Goal: Task Accomplishment & Management: Complete application form

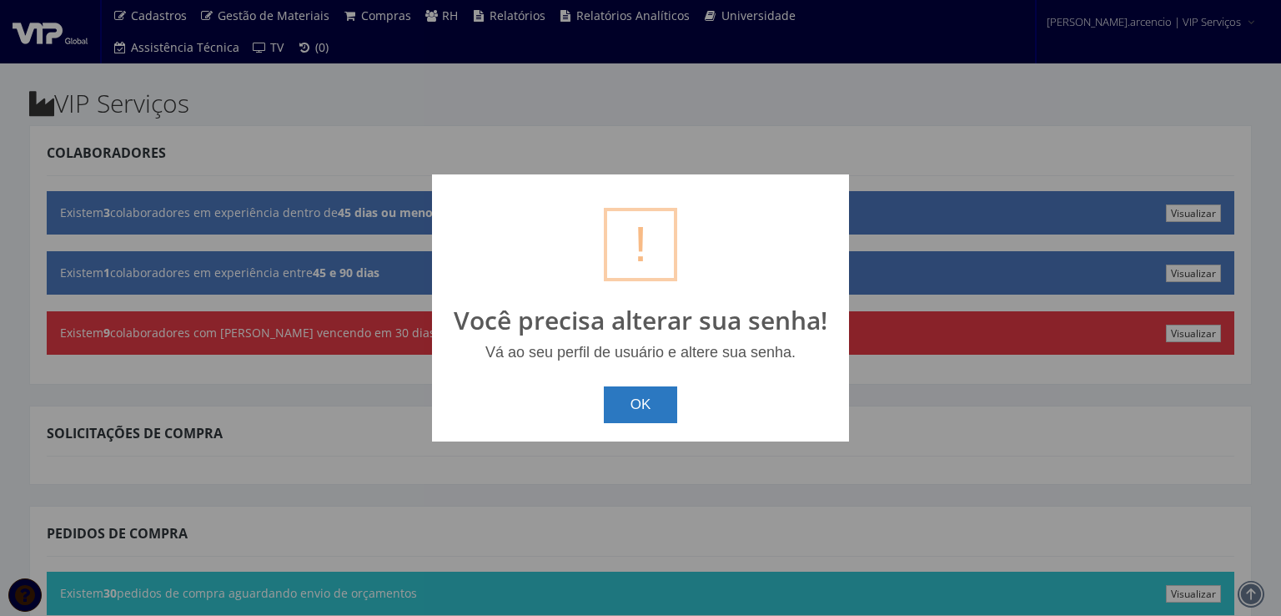
click at [626, 395] on button "OK" at bounding box center [641, 404] width 74 height 37
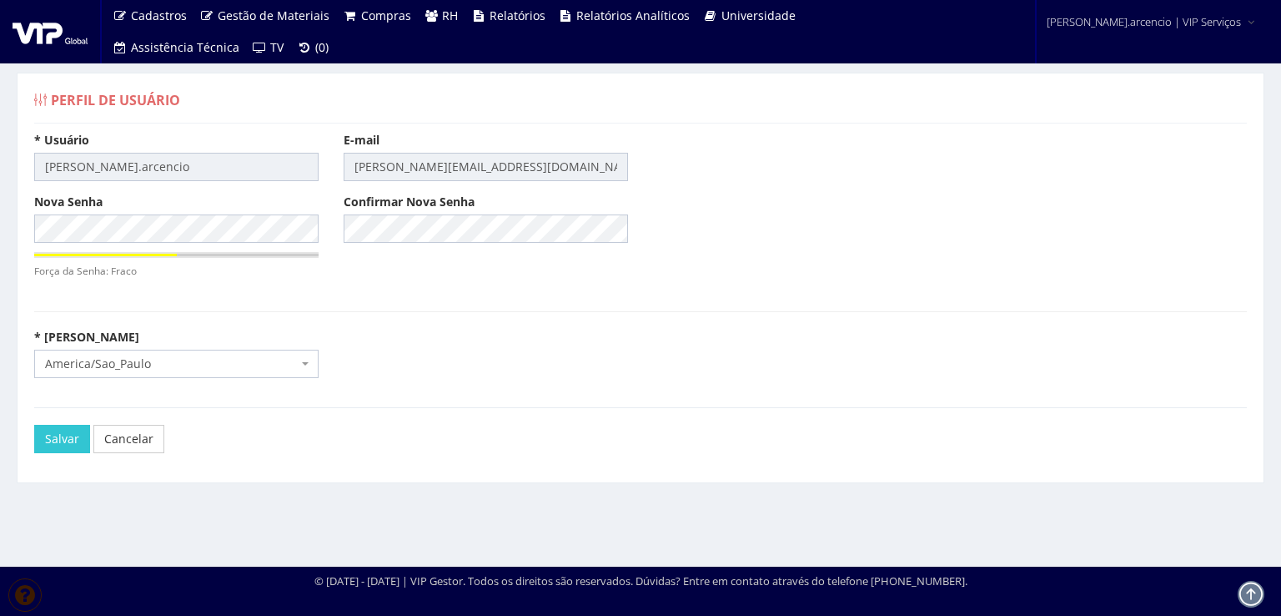
click at [299, 359] on span "America/Sao_Paulo" at bounding box center [176, 363] width 284 height 28
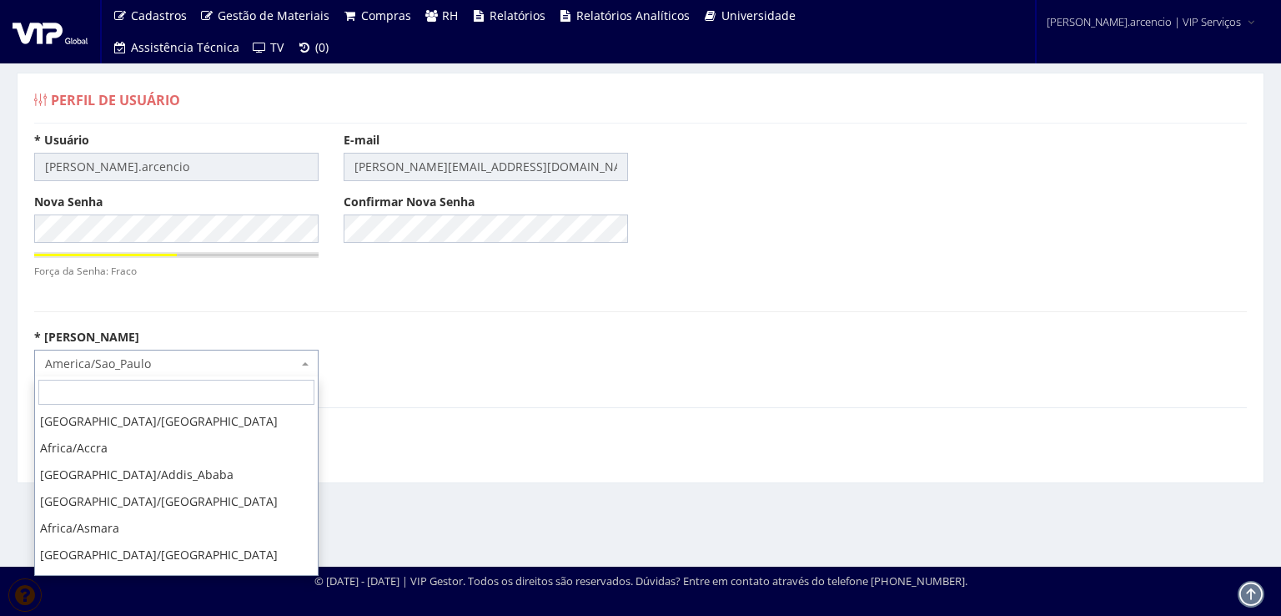
scroll to position [4695, 0]
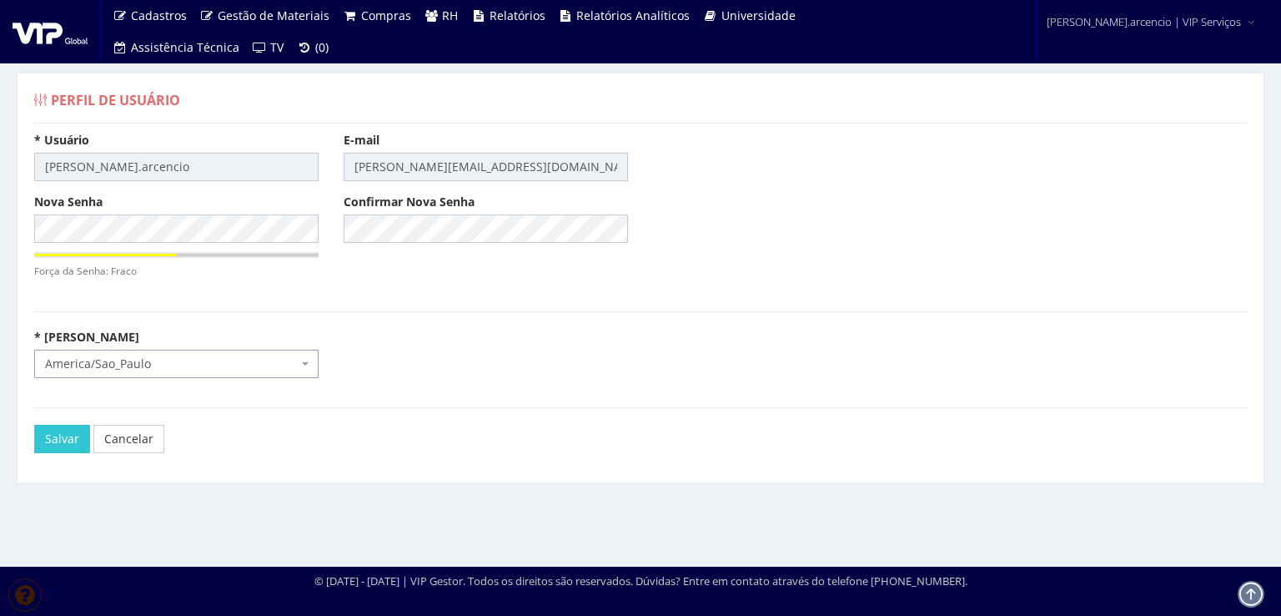
click at [299, 359] on span "America/Sao_Paulo" at bounding box center [176, 363] width 284 height 28
click at [54, 443] on input "Salvar" at bounding box center [62, 439] width 56 height 28
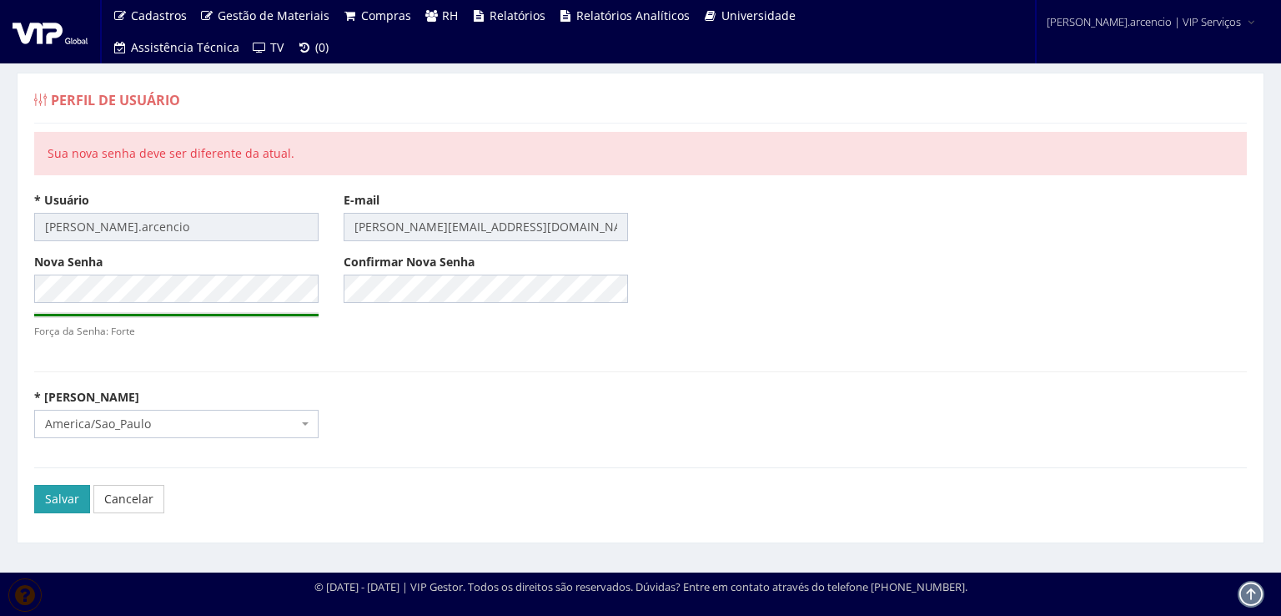
click at [55, 491] on input "Salvar" at bounding box center [62, 499] width 56 height 28
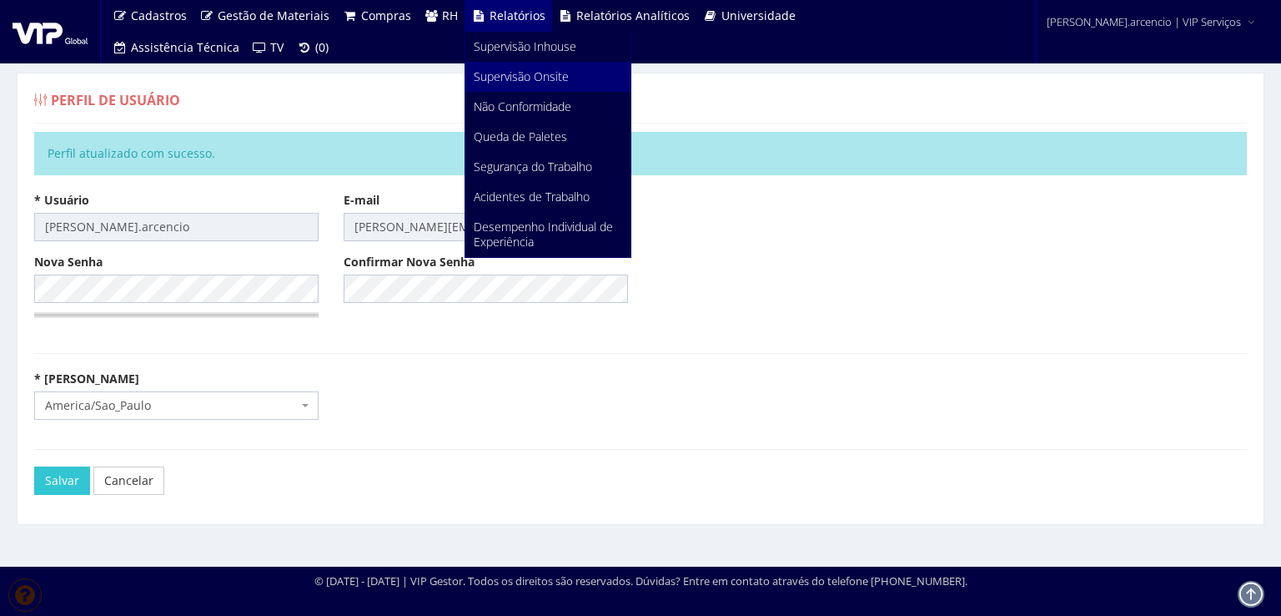
click at [509, 78] on span "Supervisão Onsite" at bounding box center [521, 76] width 95 height 16
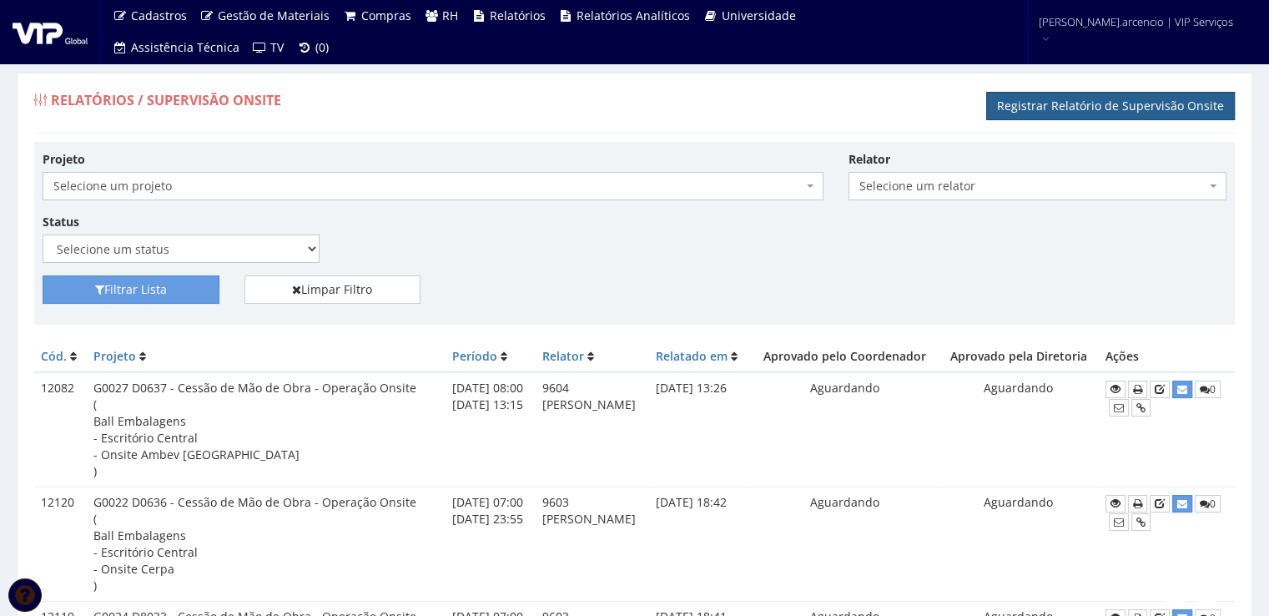
click at [1103, 113] on link "Registrar Relatório de Supervisão Onsite" at bounding box center [1110, 106] width 249 height 28
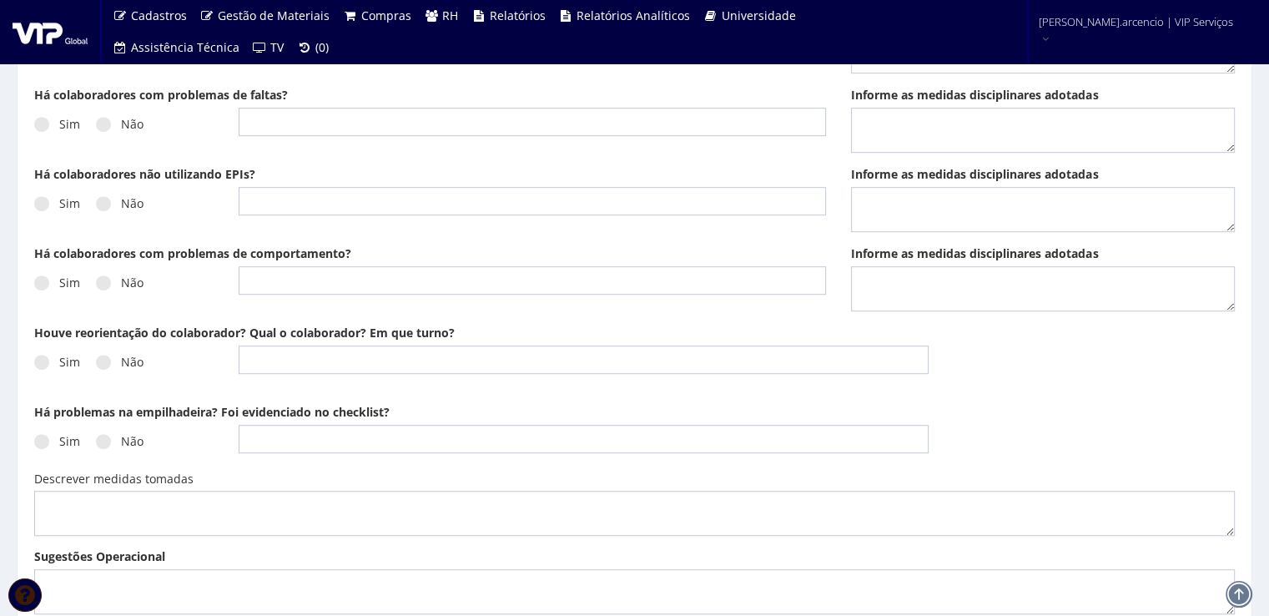
scroll to position [1084, 0]
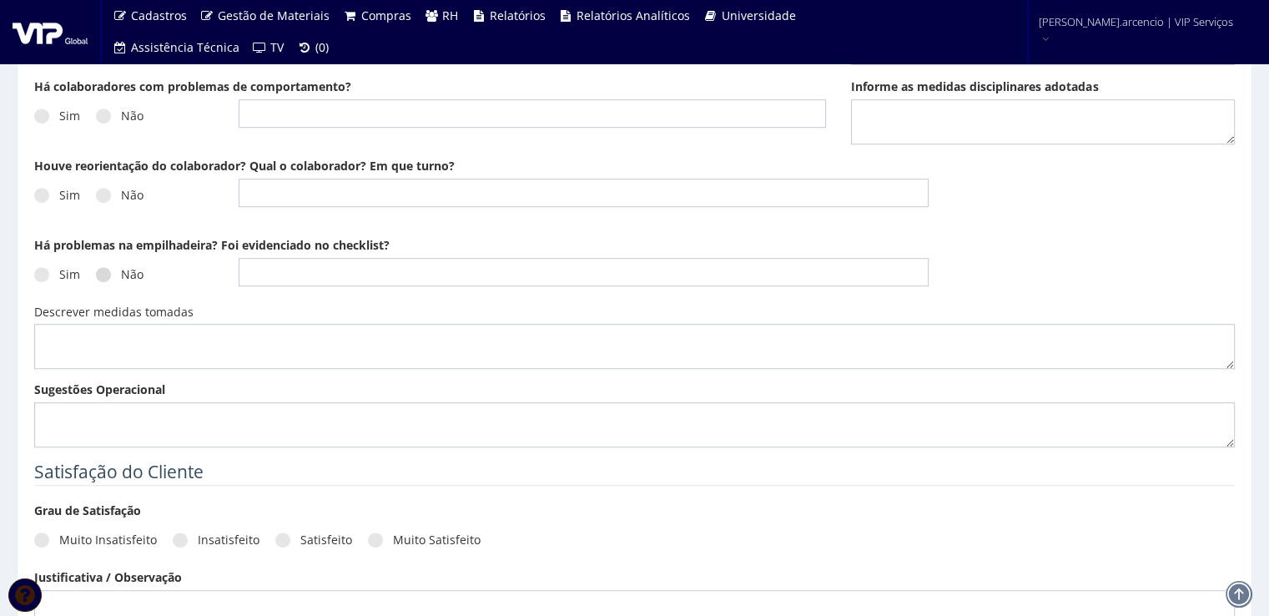
click at [108, 270] on span at bounding box center [103, 274] width 15 height 15
click at [121, 270] on input "Não" at bounding box center [126, 274] width 11 height 11
radio input "true"
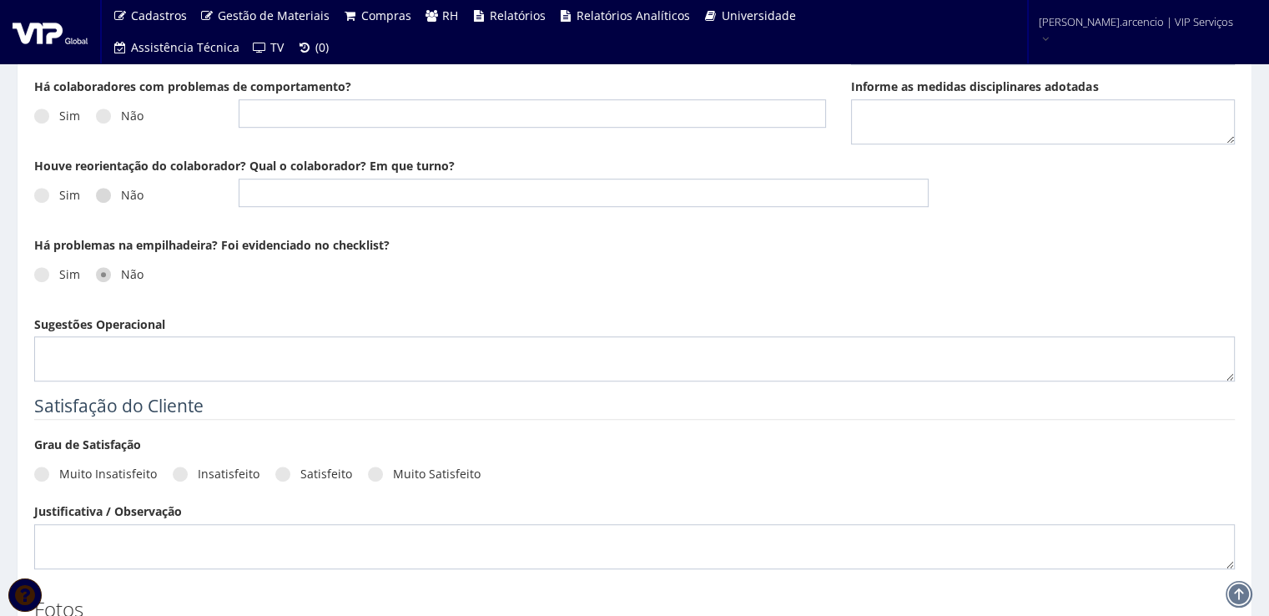
click at [104, 199] on span at bounding box center [103, 195] width 15 height 15
click at [121, 199] on input "Não" at bounding box center [126, 195] width 11 height 11
radio input "true"
click at [55, 343] on textarea "Sugestões Operacional" at bounding box center [634, 358] width 1200 height 45
paste textarea "No período de 22/09 a 26/09, foram realizadas 96 descargas, sendo 49 no turno d…"
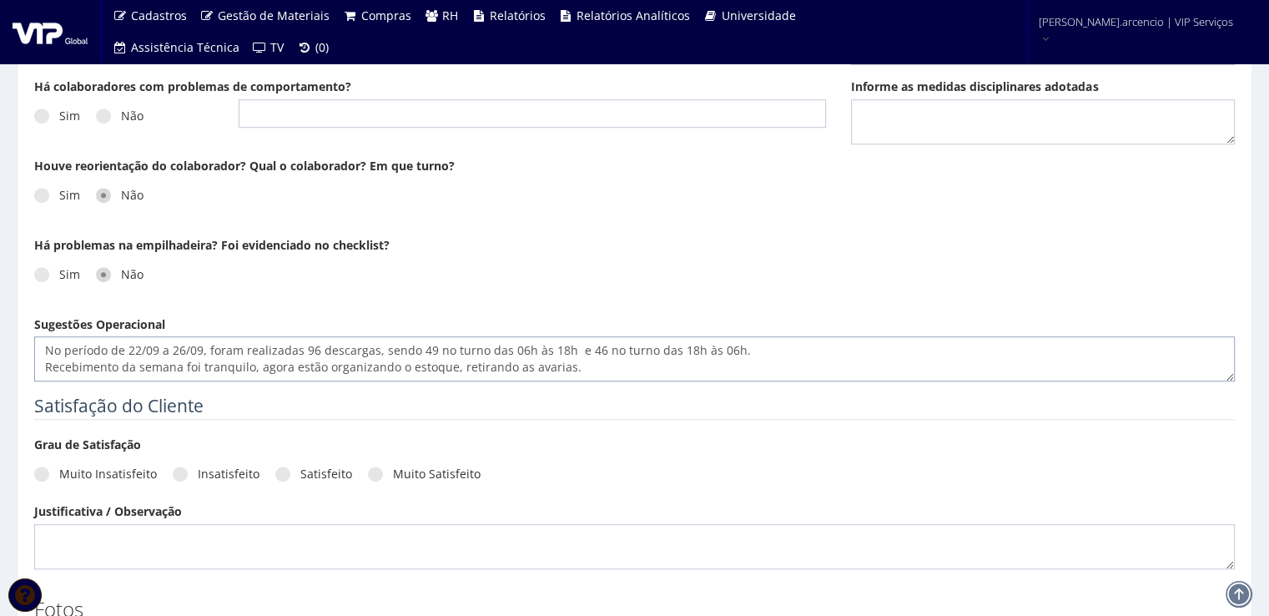
click at [520, 345] on textarea "No período de 22/09 a 26/09, foram realizadas 96 descargas, sendo 49 no turno d…" at bounding box center [634, 358] width 1200 height 45
click at [570, 348] on textarea "No período de 22/09 a 26/09, foram realizadas 96 descargas, sendo 49 no turno d…" at bounding box center [634, 358] width 1200 height 45
click at [706, 350] on textarea "No período de 22/09 a 26/09, foram realizadas 96 descargas, sendo 49 no turno d…" at bounding box center [634, 358] width 1200 height 45
click at [753, 348] on textarea "No período de 22/09 a 26/09, foram realizadas 96 descargas, sendo 49 no turno d…" at bounding box center [634, 358] width 1200 height 45
click at [247, 367] on textarea "No período de 22/09 a 26/09, foram realizadas 96 descargas, sendo 49 no turno d…" at bounding box center [634, 358] width 1200 height 45
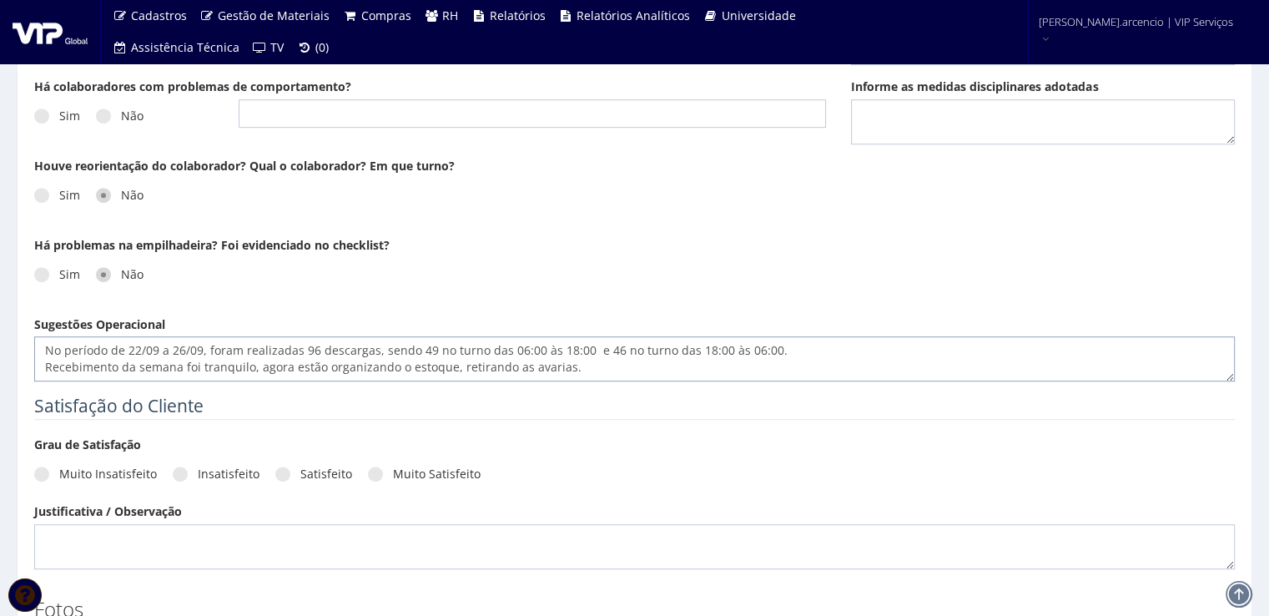
click at [181, 367] on textarea "No período de 22/09 a 26/09, foram realizadas 96 descargas, sendo 49 no turno d…" at bounding box center [634, 358] width 1200 height 45
click at [311, 364] on textarea "No período de 22/09 a 26/09, foram realizadas 96 descargas, sendo 49 no turno d…" at bounding box center [634, 358] width 1200 height 45
click at [330, 367] on textarea "No período de 22/09 a 26/09, foram realizadas 96 descargas, sendo 49 no turno d…" at bounding box center [634, 358] width 1200 height 45
click at [632, 366] on textarea "No período de 22/09 a 26/09, foram realizadas 96 descargas, sendo 49 no turno d…" at bounding box center [634, 358] width 1200 height 45
click at [719, 366] on textarea "No período de 22/09 a 26/09, foram realizadas 96 descargas, sendo 49 no turno d…" at bounding box center [634, 358] width 1200 height 45
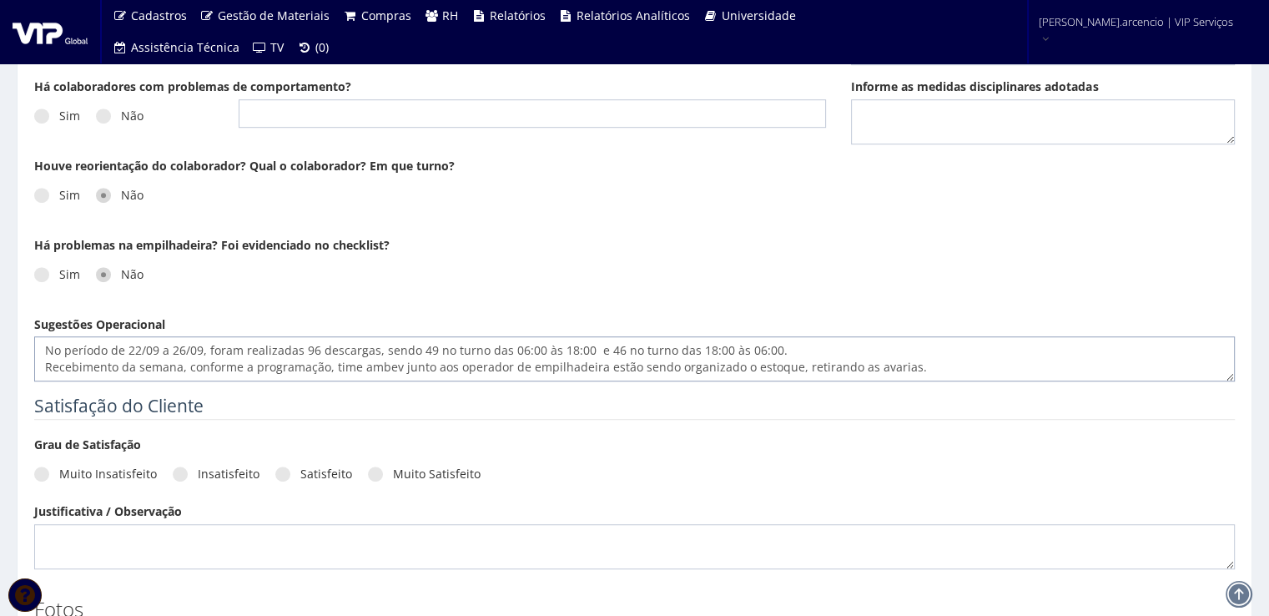
click at [364, 363] on textarea "No período de 22/09 a 26/09, foram realizadas 96 descargas, sendo 49 no turno d…" at bounding box center [634, 358] width 1200 height 45
click at [662, 368] on textarea "No período de 22/09 a 26/09, foram realizadas 96 descargas, sendo 49 no turno d…" at bounding box center [634, 358] width 1200 height 45
click at [678, 358] on textarea "No período de 22/09 a 26/09, foram realizadas 96 descargas, sendo 49 no turno d…" at bounding box center [634, 358] width 1200 height 45
click at [867, 364] on textarea "No período de 22/09 a 26/09, foram realizadas 96 descargas, sendo 49 no turno d…" at bounding box center [634, 358] width 1200 height 45
type textarea "No período de 22/09 a 26/09, foram realizadas 96 descargas, sendo 49 no turno d…"
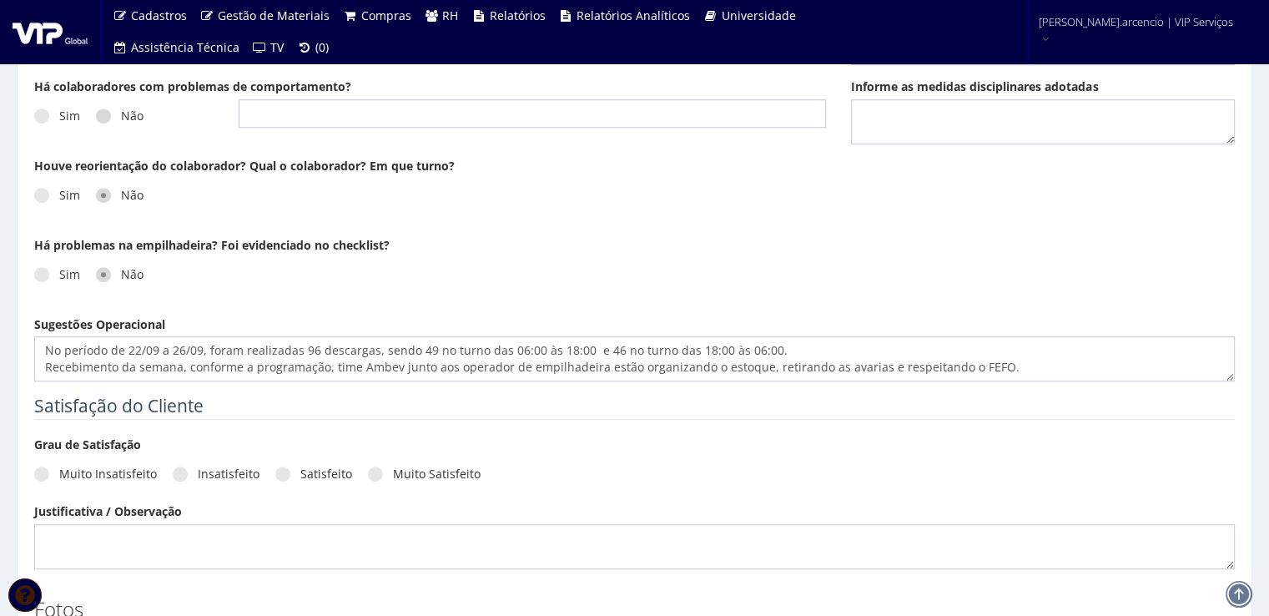
click at [110, 118] on label "Não" at bounding box center [120, 116] width 48 height 17
click at [121, 118] on input "Não" at bounding box center [126, 116] width 11 height 11
radio input "true"
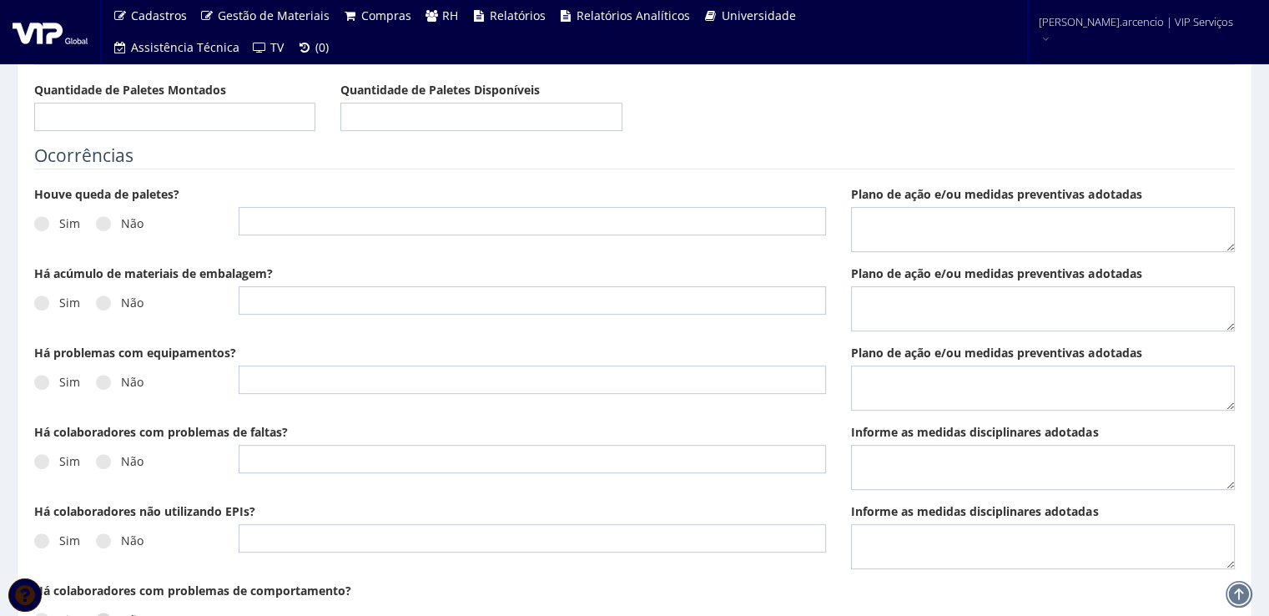
scroll to position [584, 0]
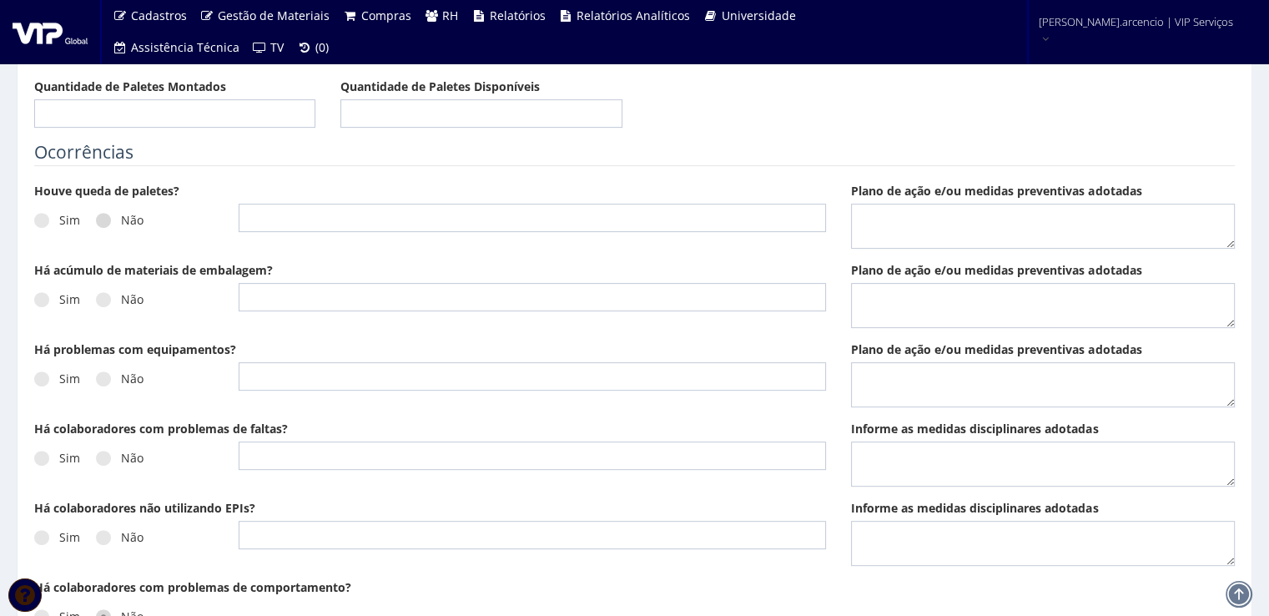
click at [98, 221] on span at bounding box center [103, 220] width 15 height 15
click at [121, 221] on input "Não" at bounding box center [126, 220] width 11 height 11
radio input "true"
click at [110, 294] on label "Não" at bounding box center [120, 299] width 48 height 17
click at [121, 294] on input "Não" at bounding box center [126, 299] width 11 height 11
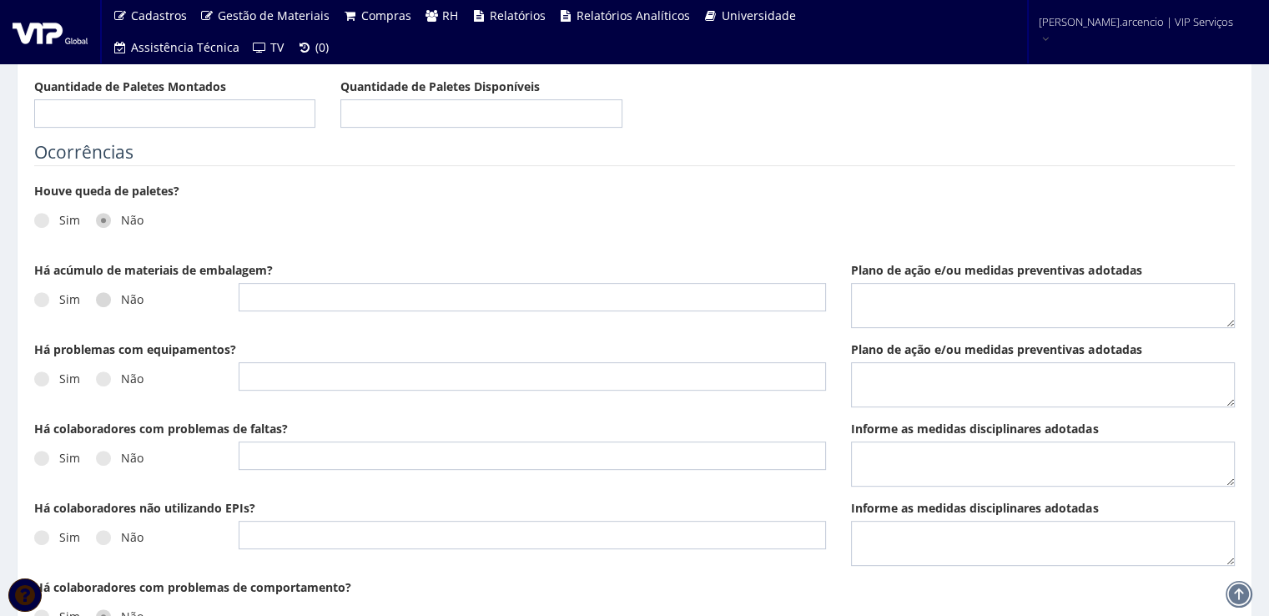
radio input "true"
click at [109, 379] on span at bounding box center [103, 378] width 15 height 15
click at [121, 379] on input "Não" at bounding box center [126, 379] width 11 height 11
radio input "true"
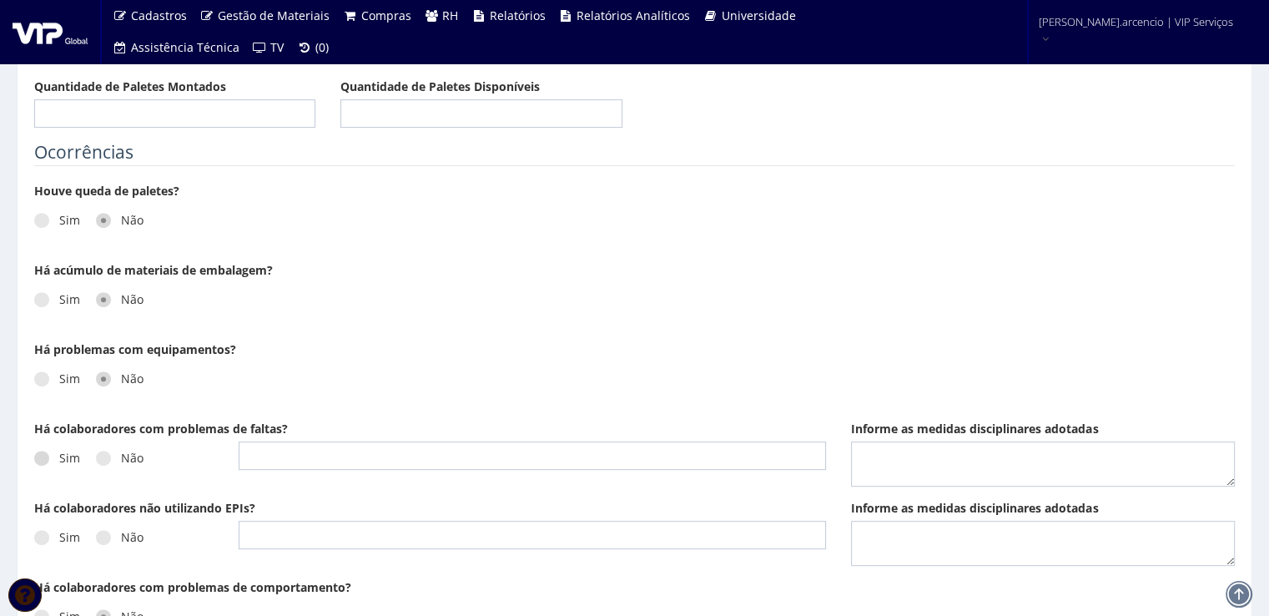
click at [43, 460] on span at bounding box center [41, 457] width 15 height 15
click at [59, 460] on input "Sim" at bounding box center [64, 458] width 11 height 11
radio input "true"
click at [261, 453] on input "text" at bounding box center [532, 455] width 587 height 28
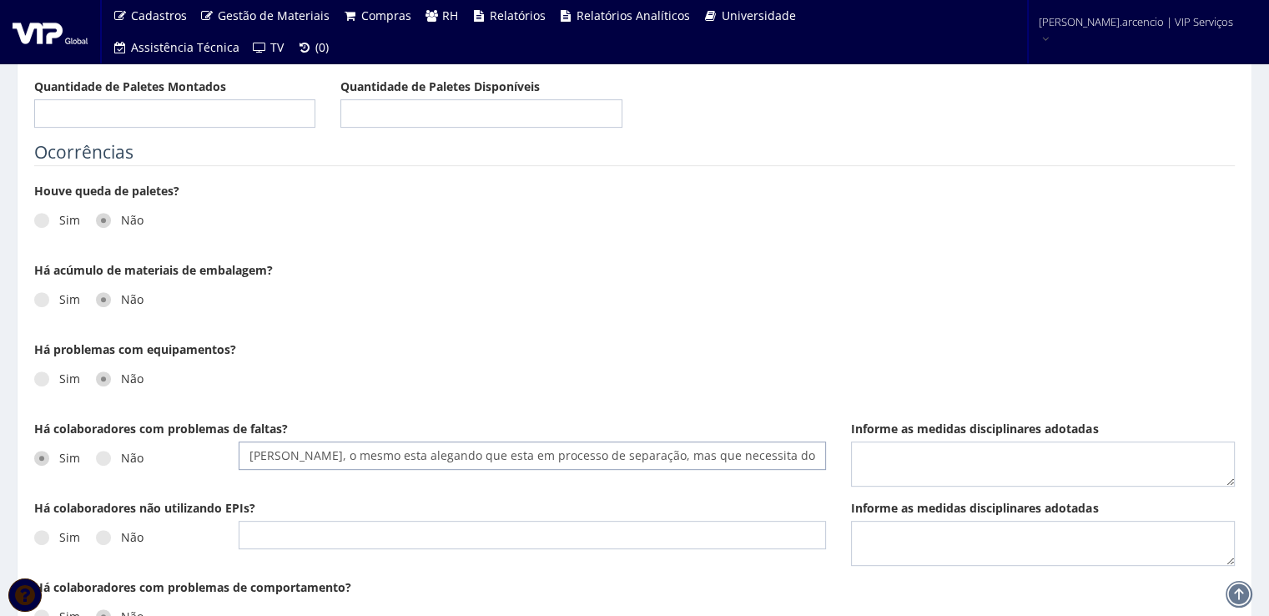
type input "Lucas, o mesmo esta alegando que esta em processo de separação, mas que necessi…"
click at [902, 458] on textarea "Informe as medidas disciplinares adotadas" at bounding box center [1043, 463] width 384 height 45
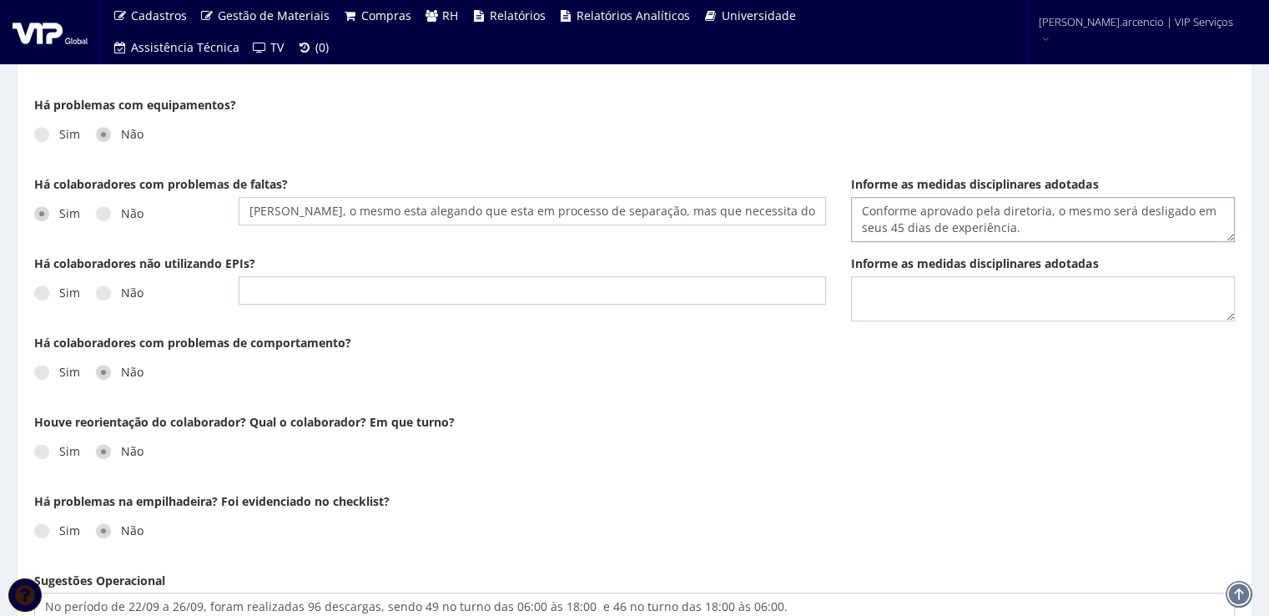
scroll to position [834, 0]
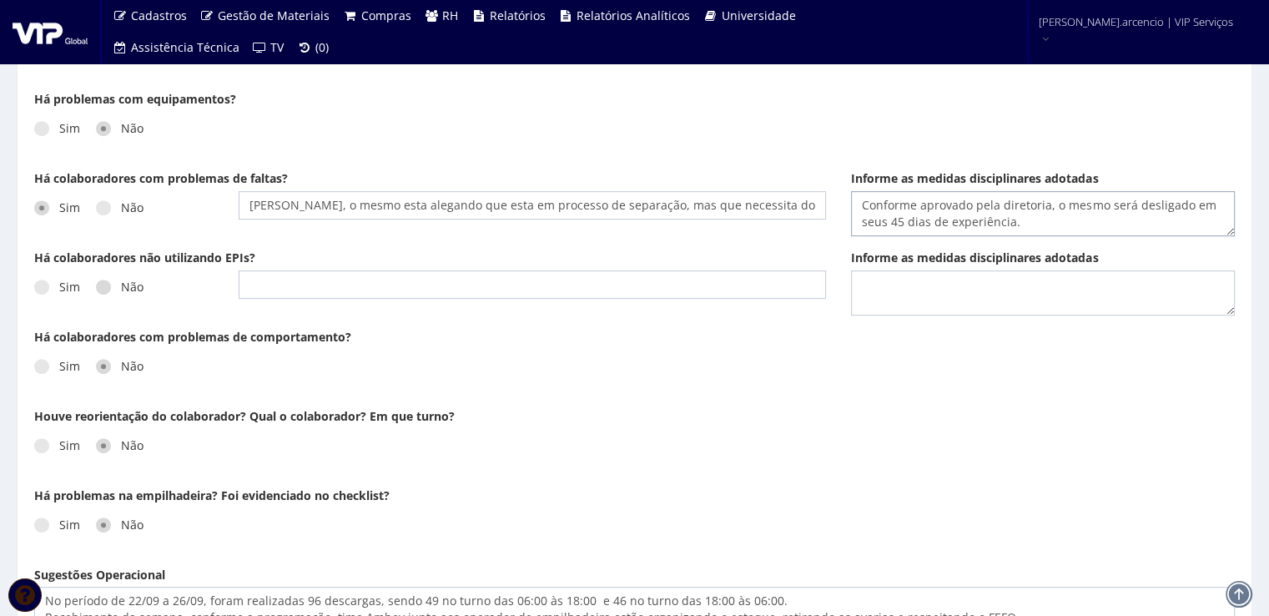
type textarea "Conforme aprovado pela diretoria, o mesmo será desligado em seus 45 dias de exp…"
click at [107, 285] on span at bounding box center [103, 286] width 15 height 15
click at [121, 285] on input "Não" at bounding box center [126, 287] width 11 height 11
radio input "true"
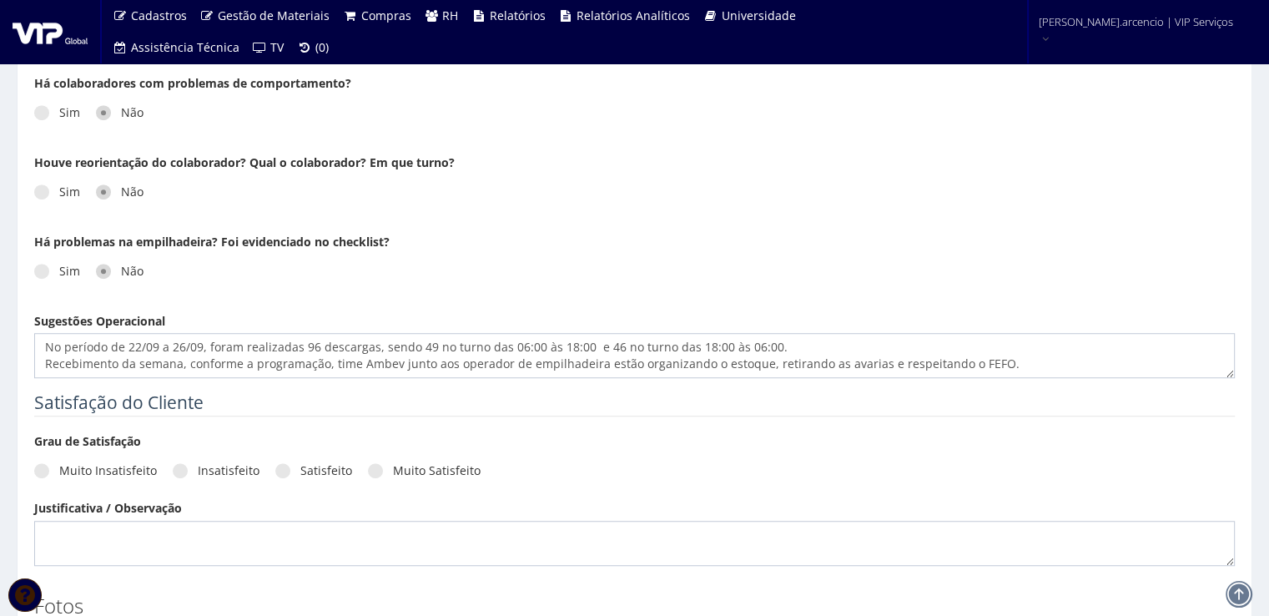
scroll to position [1084, 0]
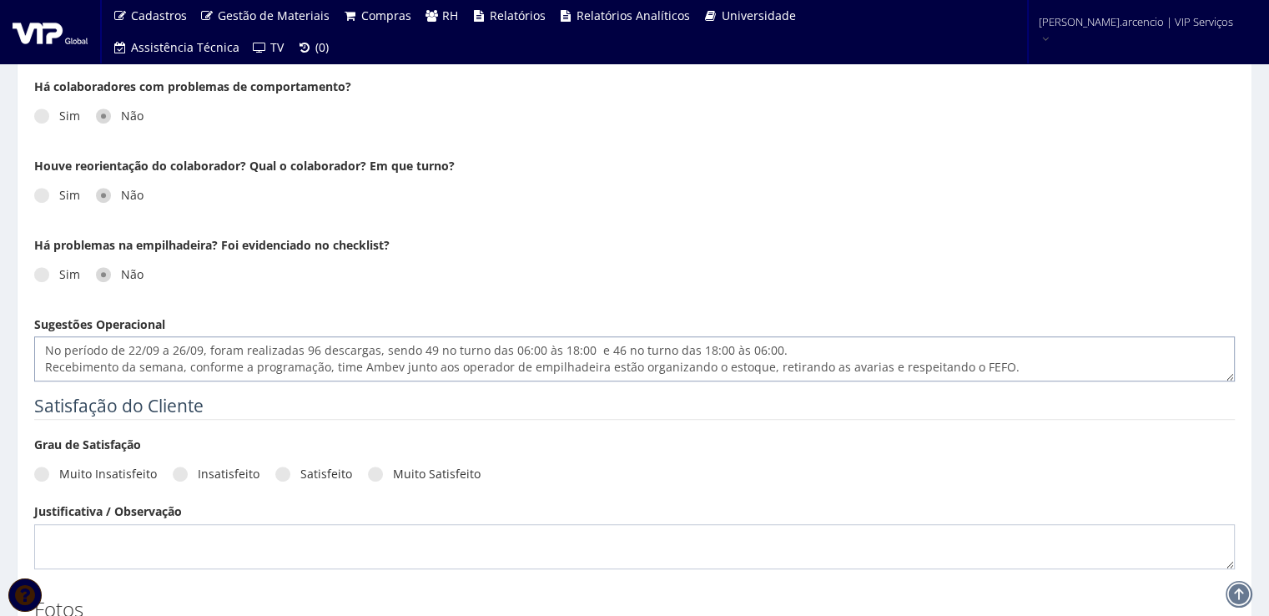
click at [1004, 367] on textarea "No período de 22/09 a 26/09, foram realizadas 96 descargas, sendo 49 no turno d…" at bounding box center [634, 358] width 1200 height 45
paste textarea "Durante a semana, foram realizados carregamentos de ATG em 5 veículos sendo tod…"
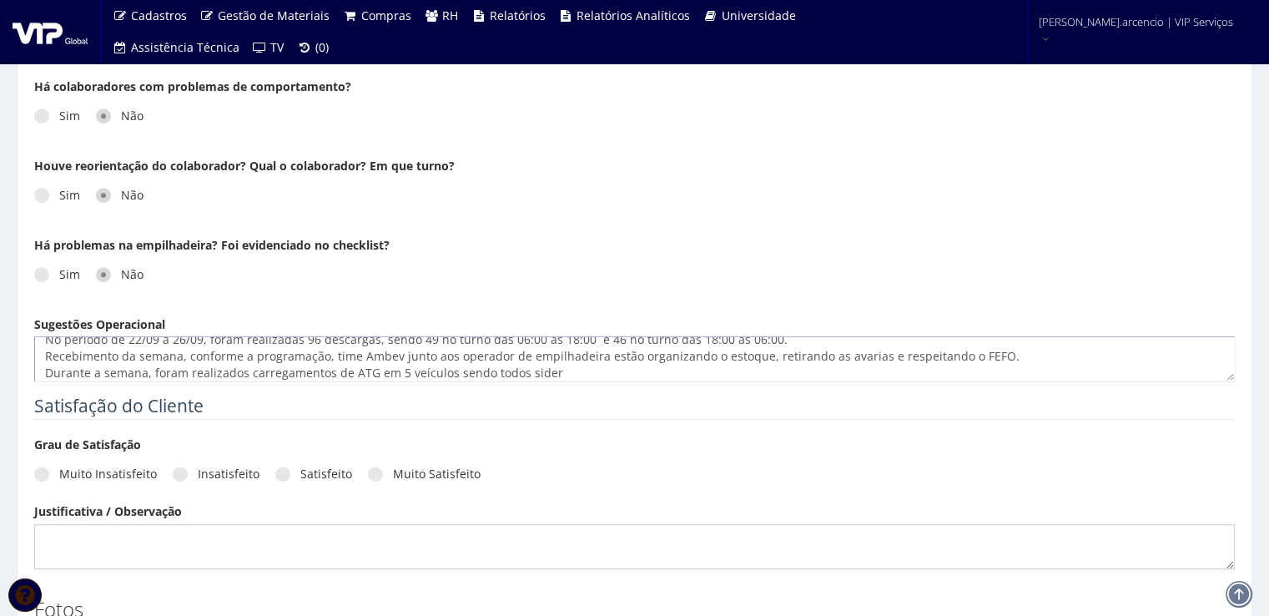
scroll to position [28, 0]
click at [366, 351] on textarea "No período de 22/09 a 26/09, foram realizadas 96 descargas, sendo 49 no turno d…" at bounding box center [634, 358] width 1200 height 45
drag, startPoint x: 237, startPoint y: 374, endPoint x: 333, endPoint y: 427, distance: 109.4
click at [619, 358] on textarea "No período de 22/09 a 26/09, foram realizadas 96 descargas, sendo 49 no turno d…" at bounding box center [634, 358] width 1200 height 45
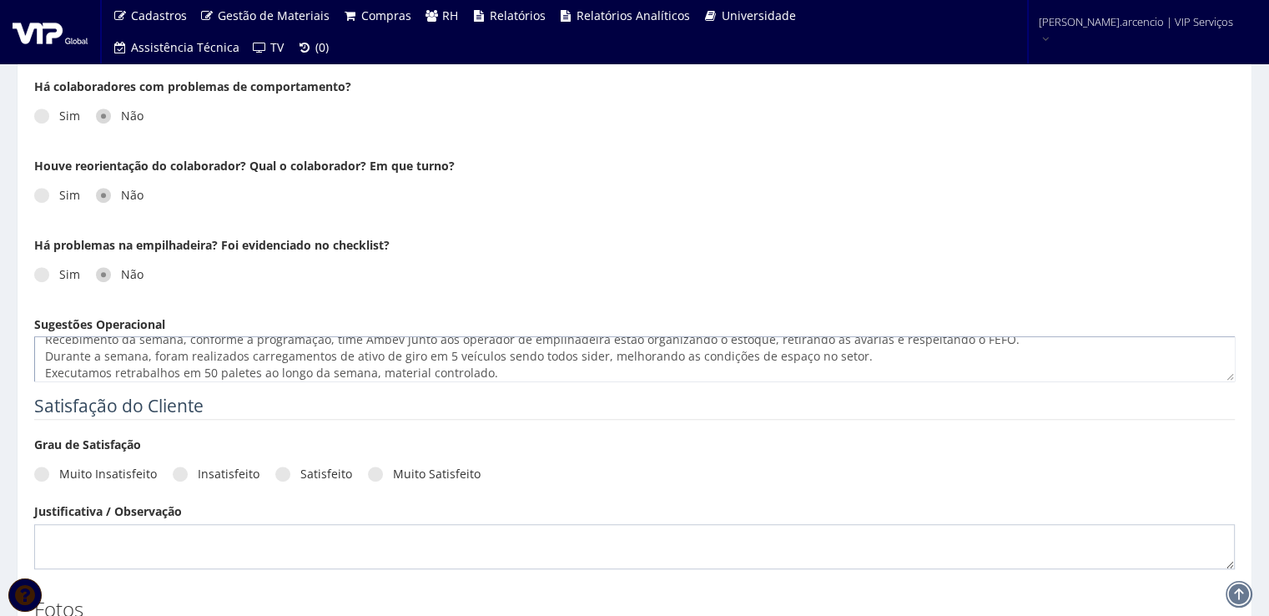
click at [500, 378] on textarea "No período de 22/09 a 26/09, foram realizadas 96 descargas, sendo 49 no turno d…" at bounding box center [634, 358] width 1200 height 45
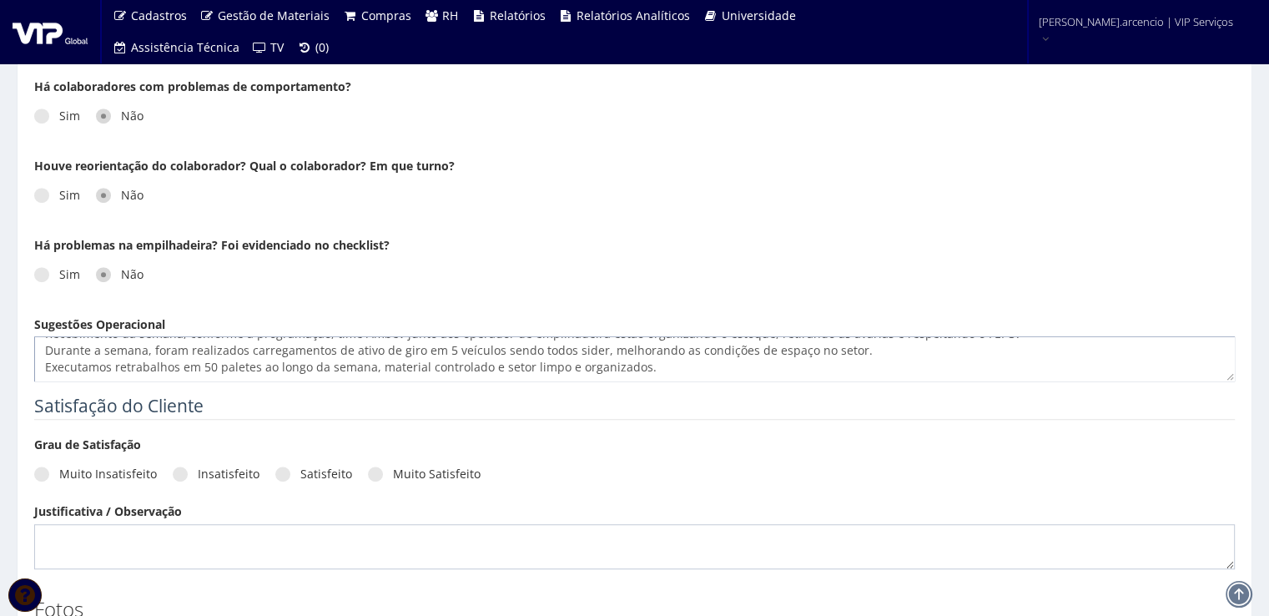
paste textarea "A aderência aos padrões de segurança segue dentro da meta, 100% essa semana. As…"
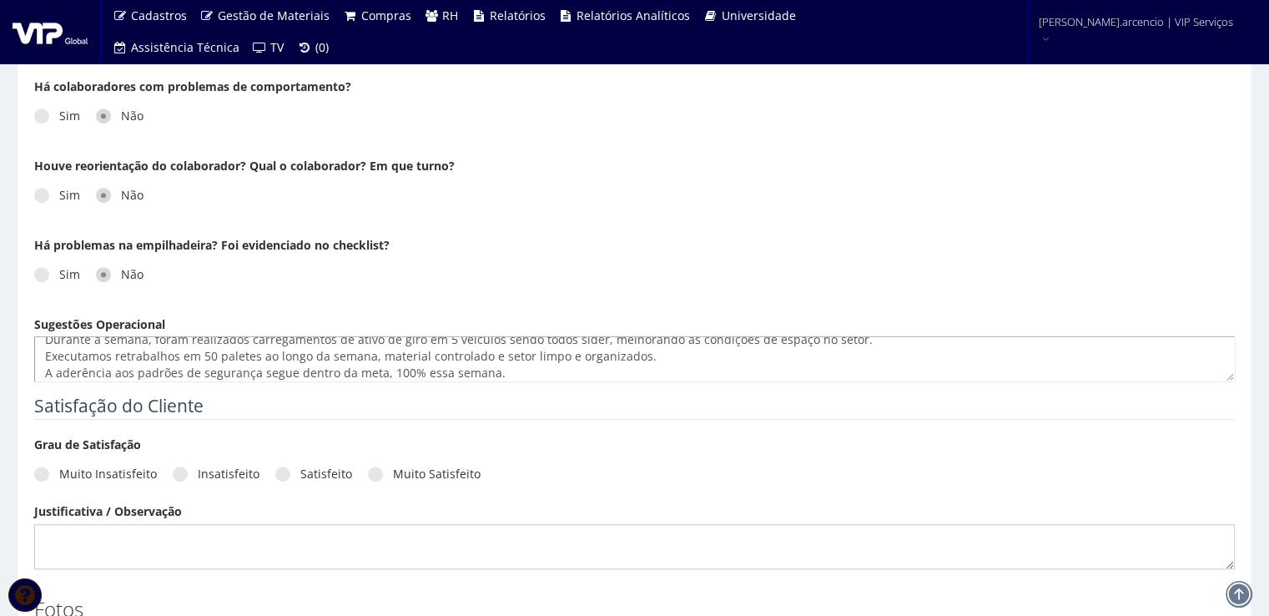
scroll to position [78, 0]
click at [113, 339] on textarea "No período de 22/09 a 26/09, foram realizadas 96 descargas, sendo 49 no turno d…" at bounding box center [634, 358] width 1200 height 45
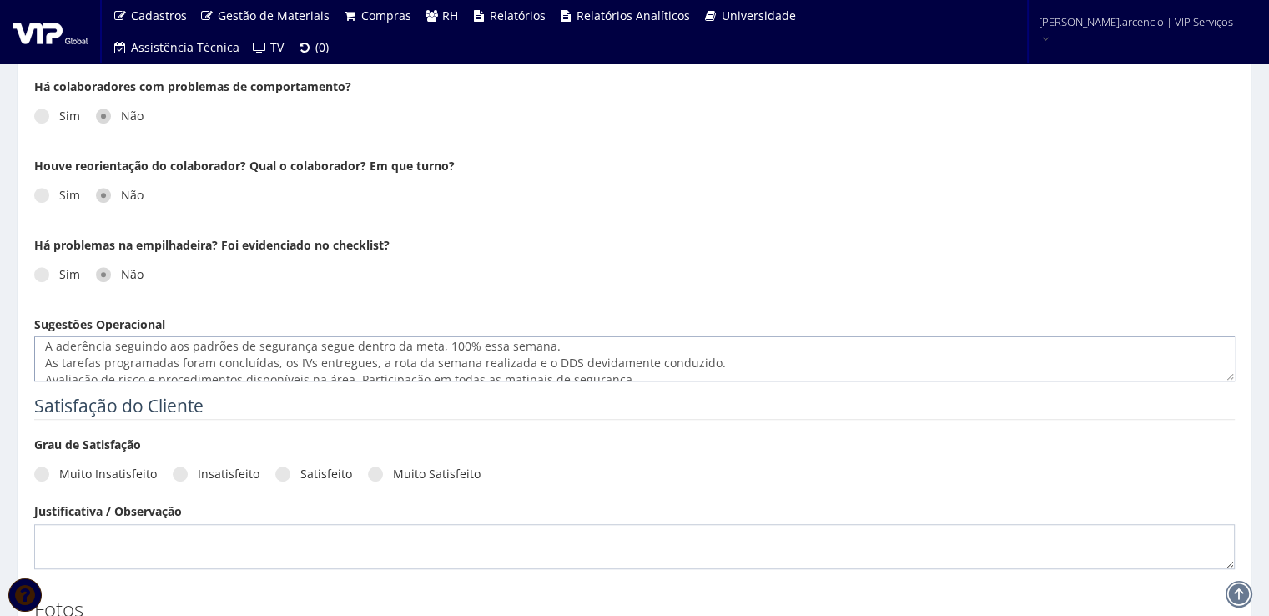
click at [309, 339] on textarea "No período de 22/09 a 26/09, foram realizadas 96 descargas, sendo 49 no turno d…" at bounding box center [634, 358] width 1200 height 45
click at [345, 344] on textarea "No período de 22/09 a 26/09, foram realizadas 96 descargas, sendo 49 no turno d…" at bounding box center [634, 358] width 1200 height 45
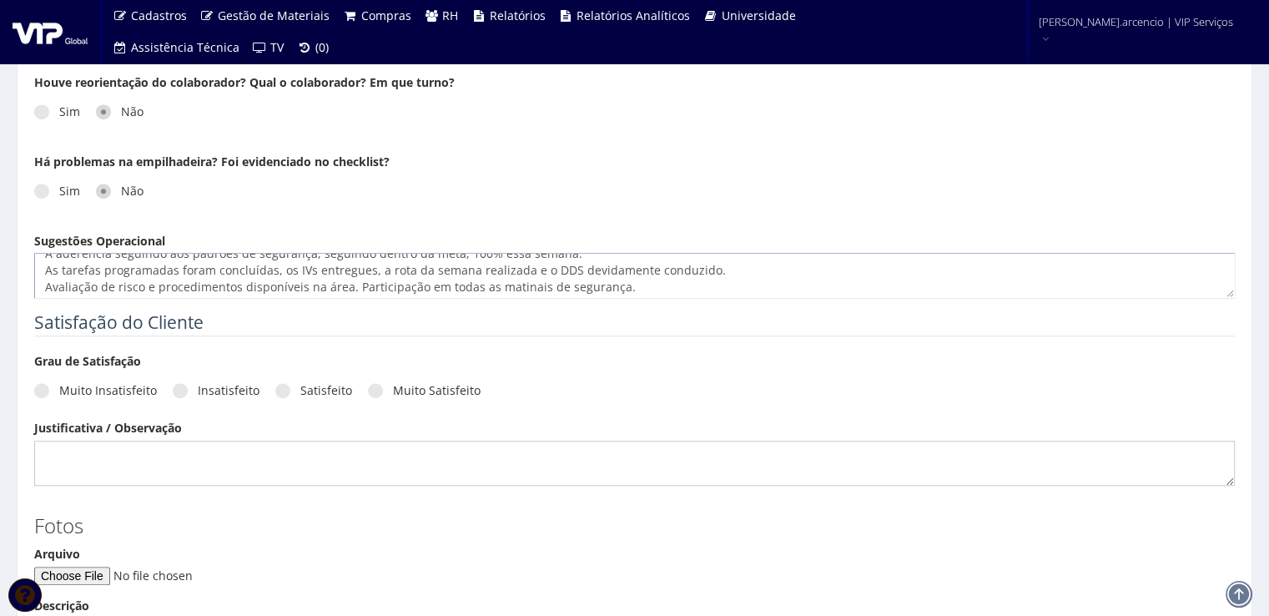
scroll to position [83, 0]
click at [627, 289] on textarea "No período de 22/09 a 26/09, foram realizadas 96 descargas, sendo 49 no turno d…" at bounding box center [634, 275] width 1200 height 45
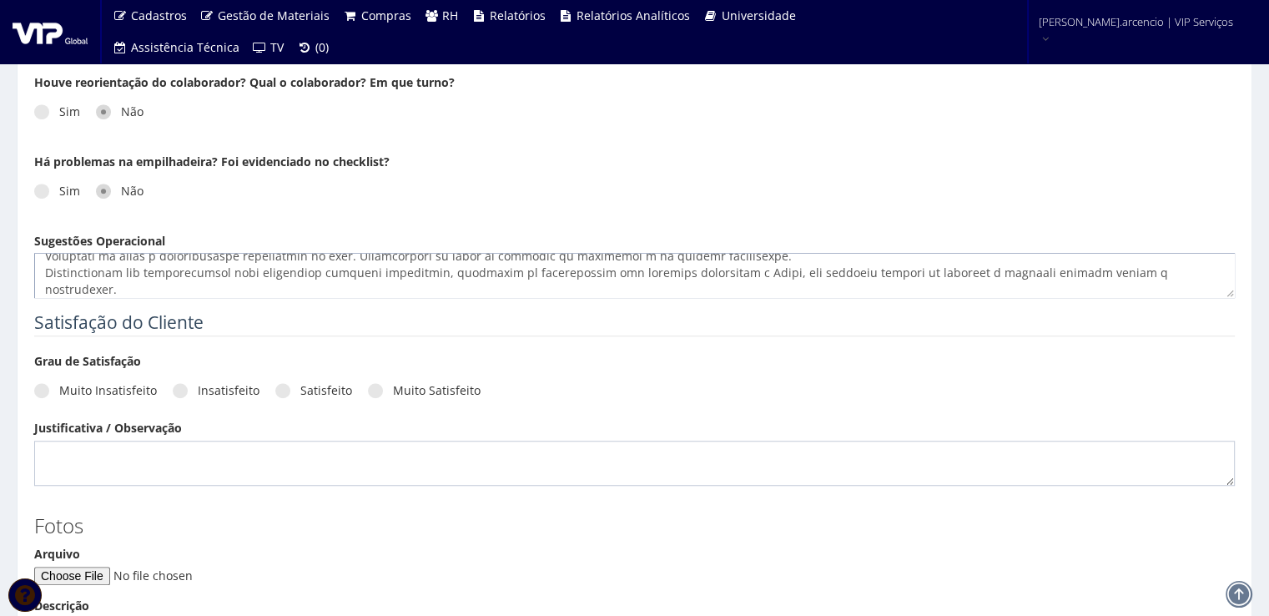
scroll to position [128, 0]
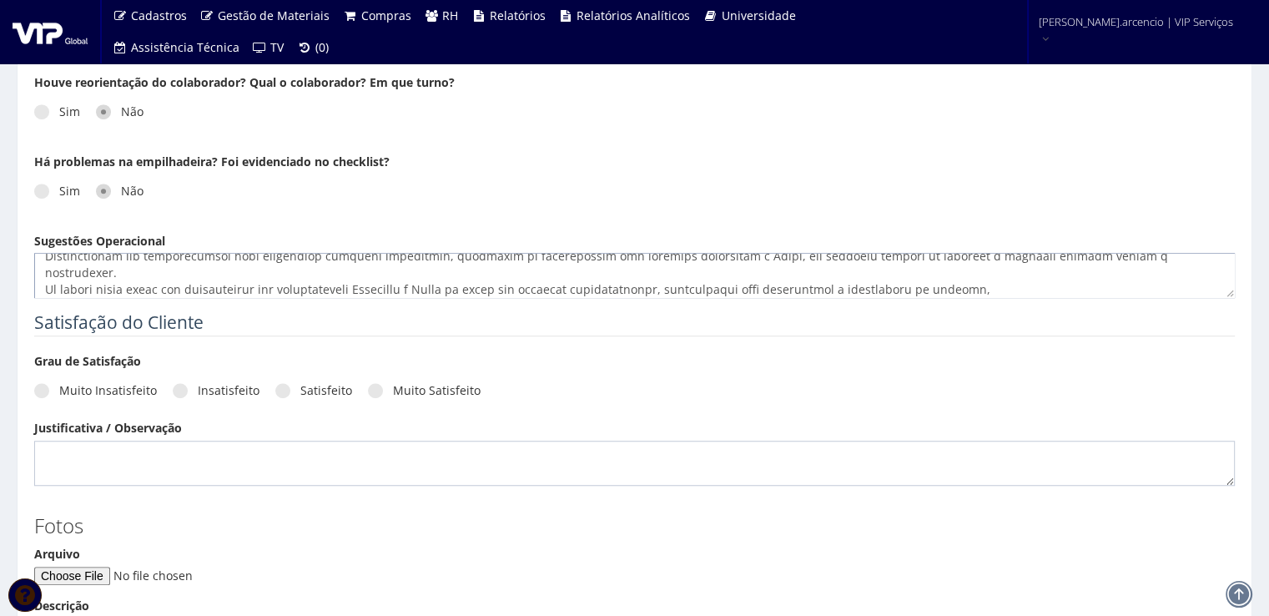
click at [1052, 290] on textarea "Sugestões Operacional" at bounding box center [634, 275] width 1200 height 45
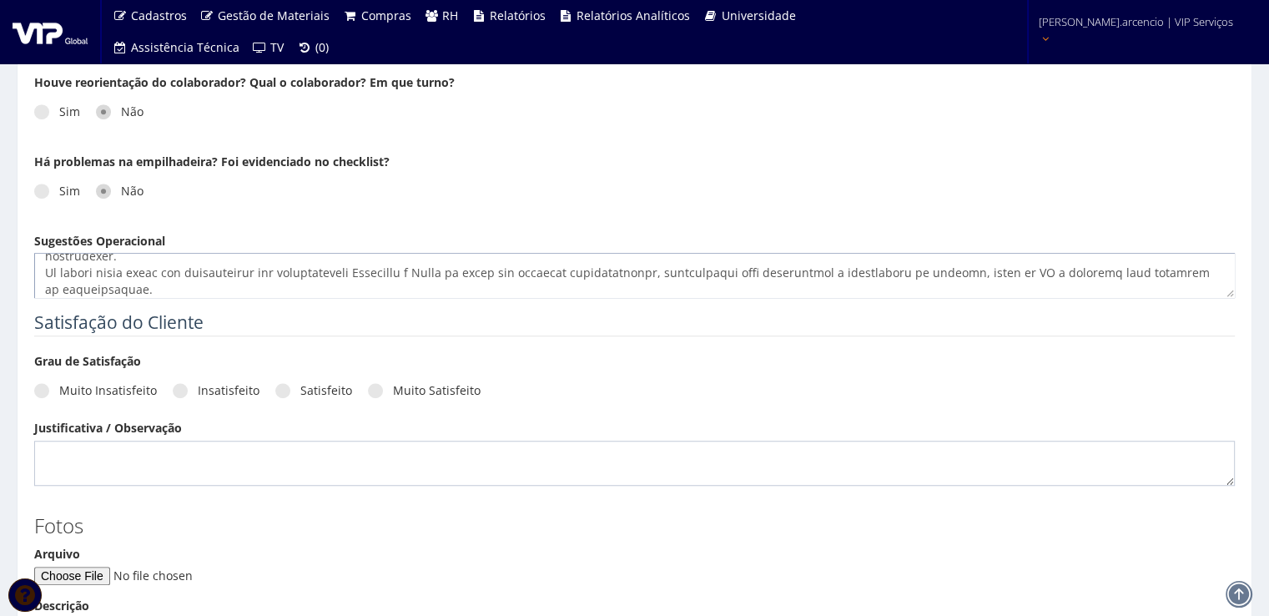
type textarea "No período de 22/09 a 26/09, foram realizadas 96 descargas, sendo 49 no turno d…"
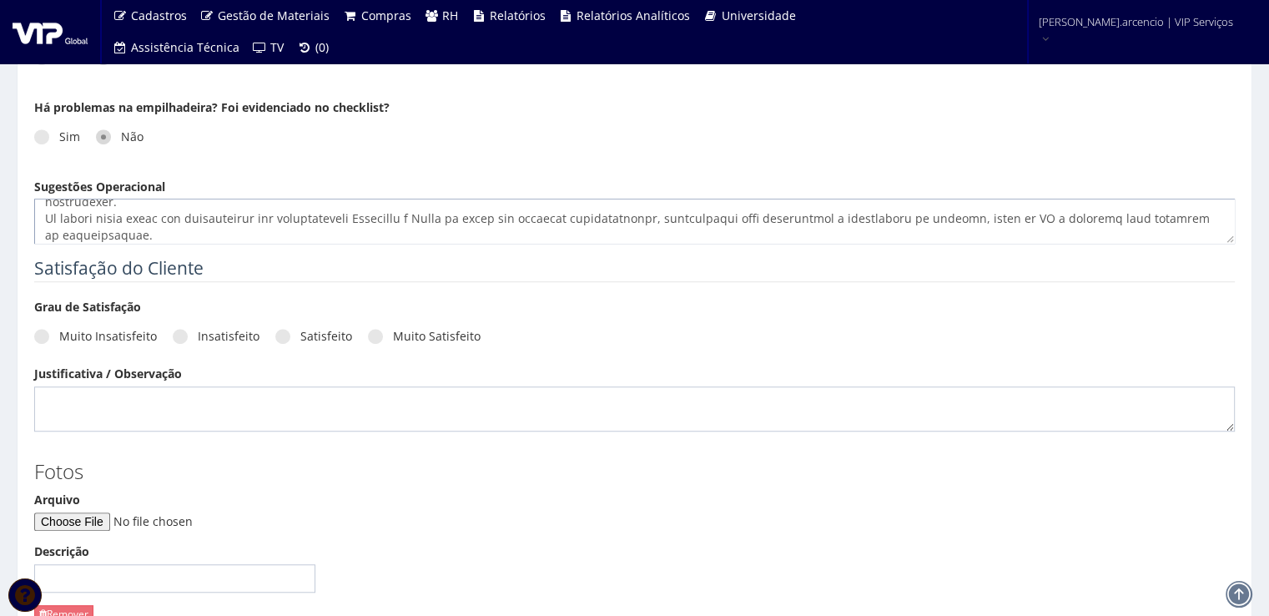
scroll to position [1251, 0]
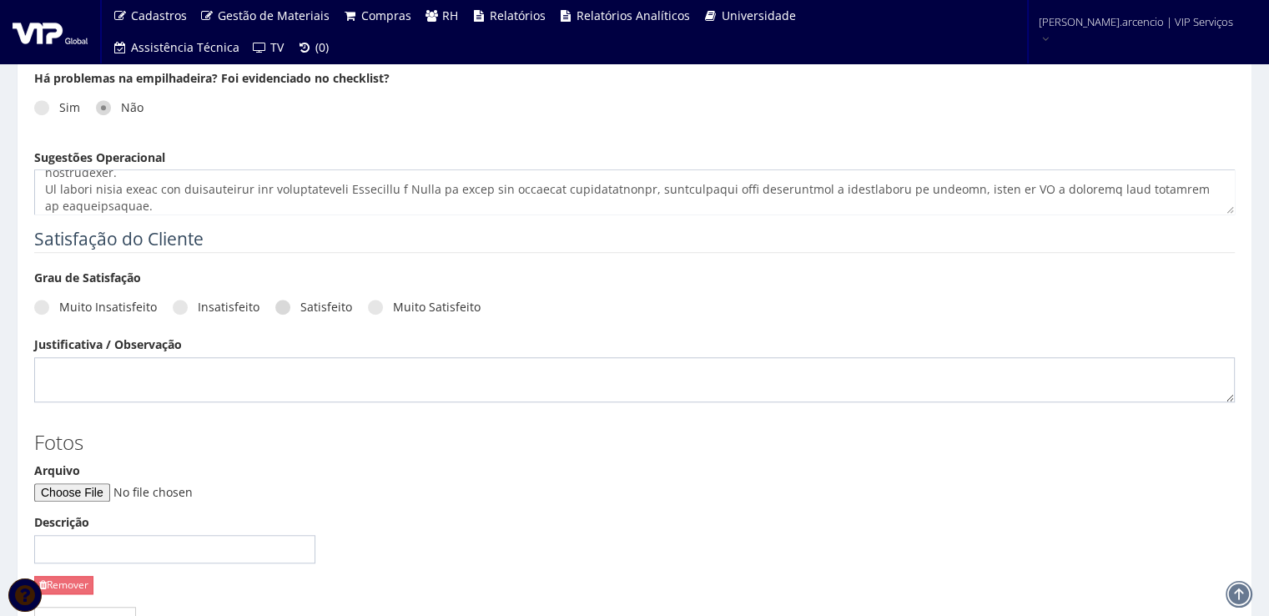
click at [280, 312] on label "Satisfeito" at bounding box center [313, 307] width 77 height 17
click at [300, 312] on input "Satisfeito" at bounding box center [305, 307] width 11 height 11
radio input "true"
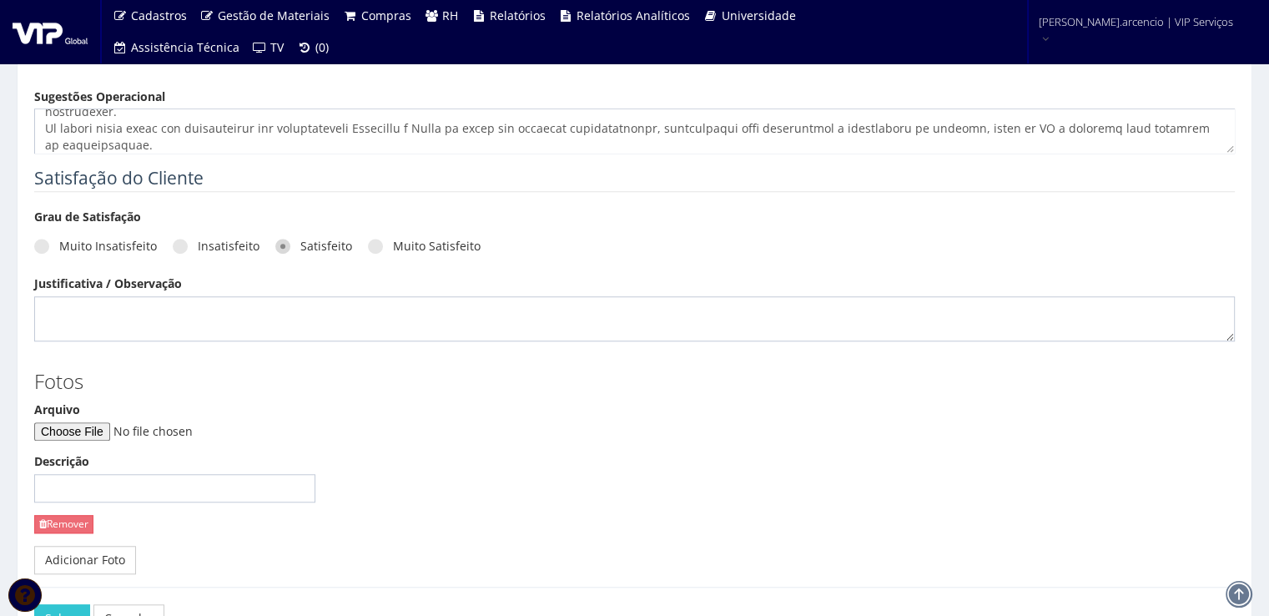
scroll to position [1425, 0]
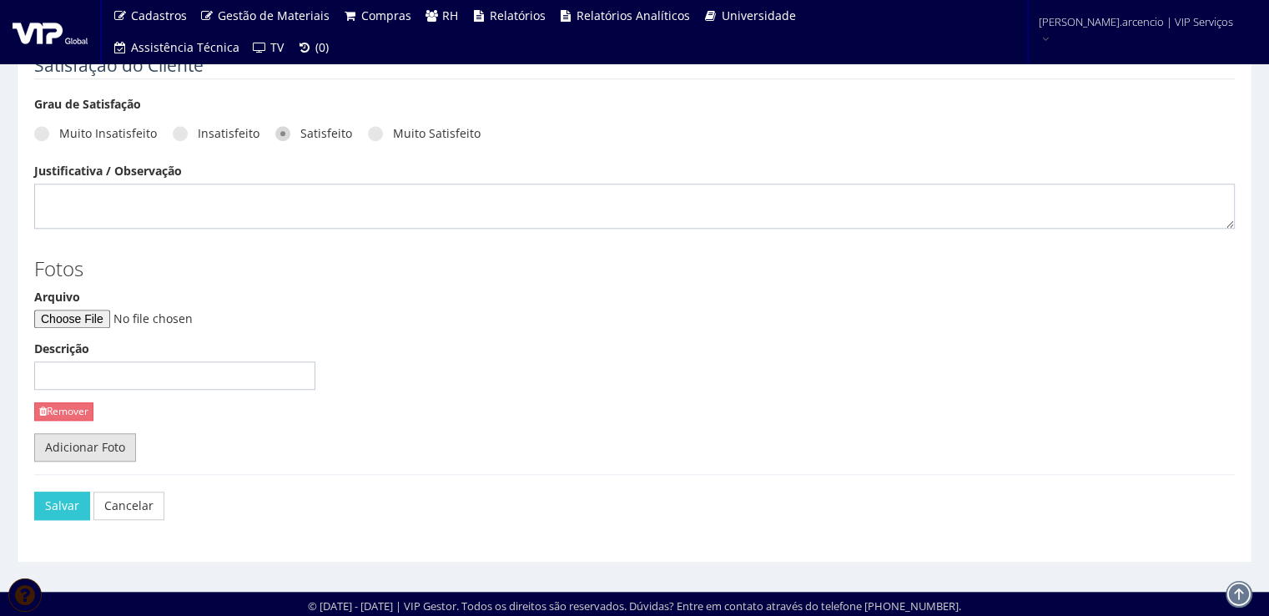
click at [103, 446] on link "Adicionar Foto" at bounding box center [85, 447] width 102 height 28
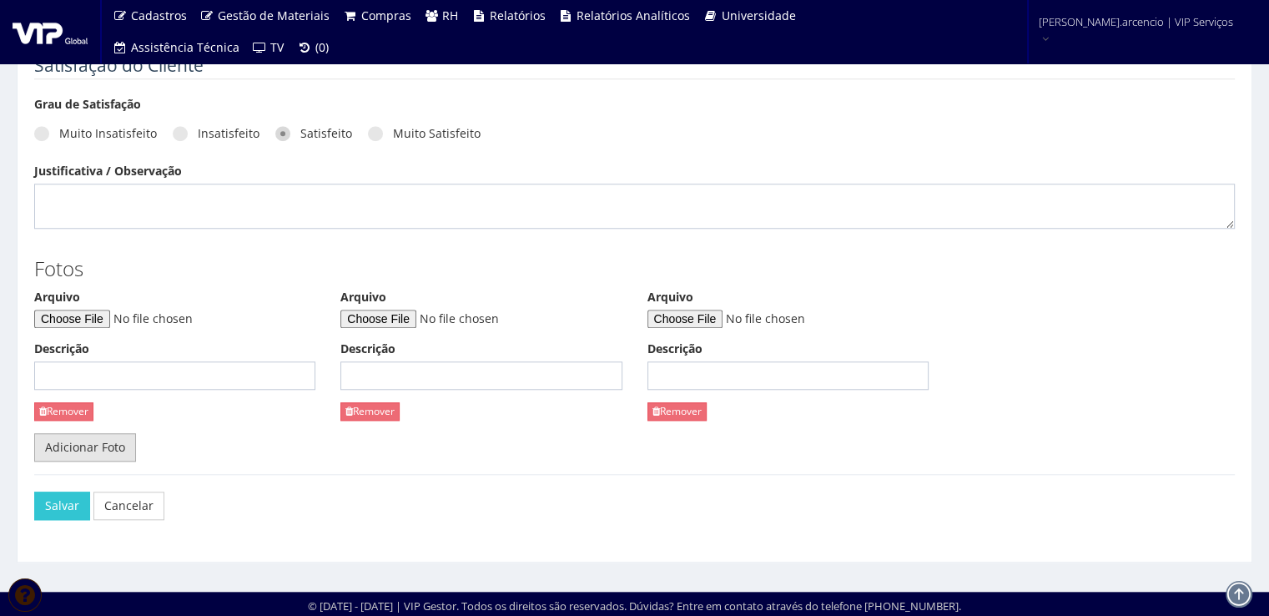
click at [103, 446] on link "Adicionar Foto" at bounding box center [85, 447] width 102 height 28
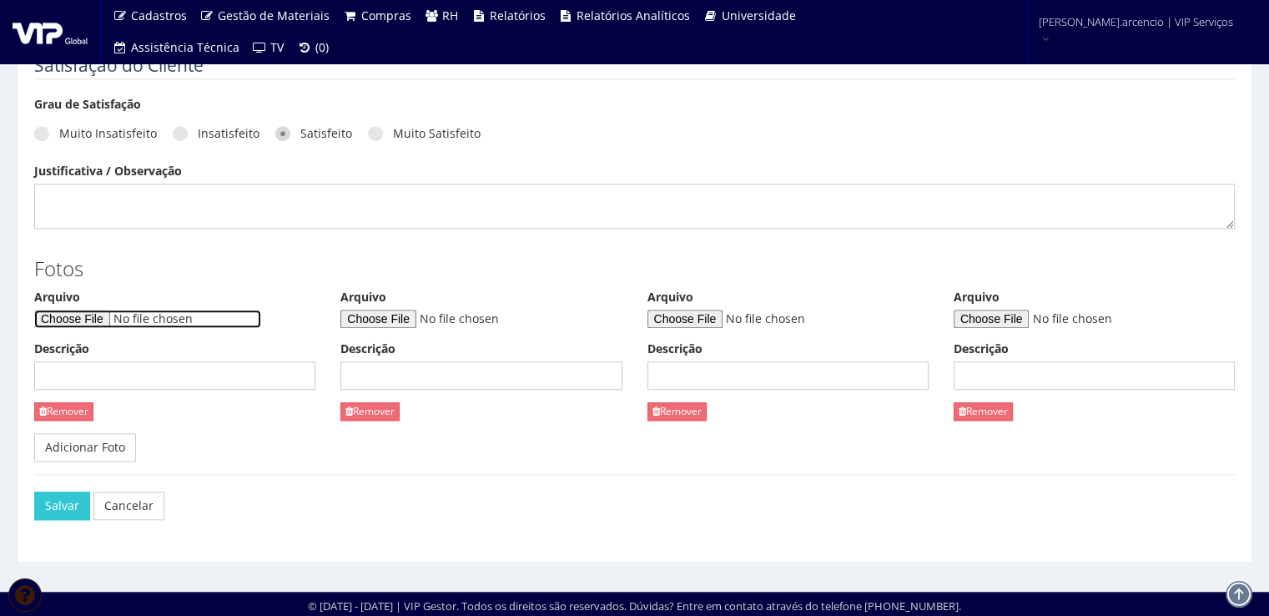
click at [65, 324] on input "Arquivo" at bounding box center [147, 318] width 227 height 18
type input "C:\fakepath\S4 TAREFA DA SEMANA VIP SETEMBRO.pptx"
click at [209, 371] on input "Descrição" at bounding box center [174, 375] width 281 height 28
type input "Tarefa de segurança"
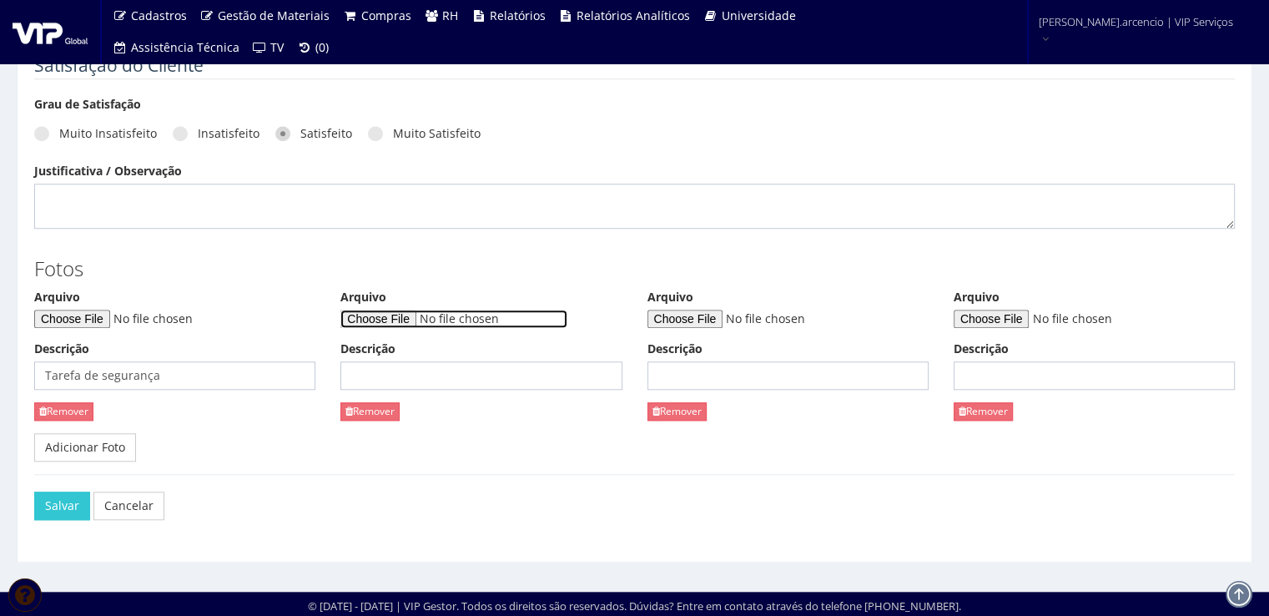
click at [392, 321] on input "Arquivo" at bounding box center [453, 318] width 227 height 18
type input "C:\fakepath\WhatsApp Image 2025-09-26 at 11.40.15.jpeg"
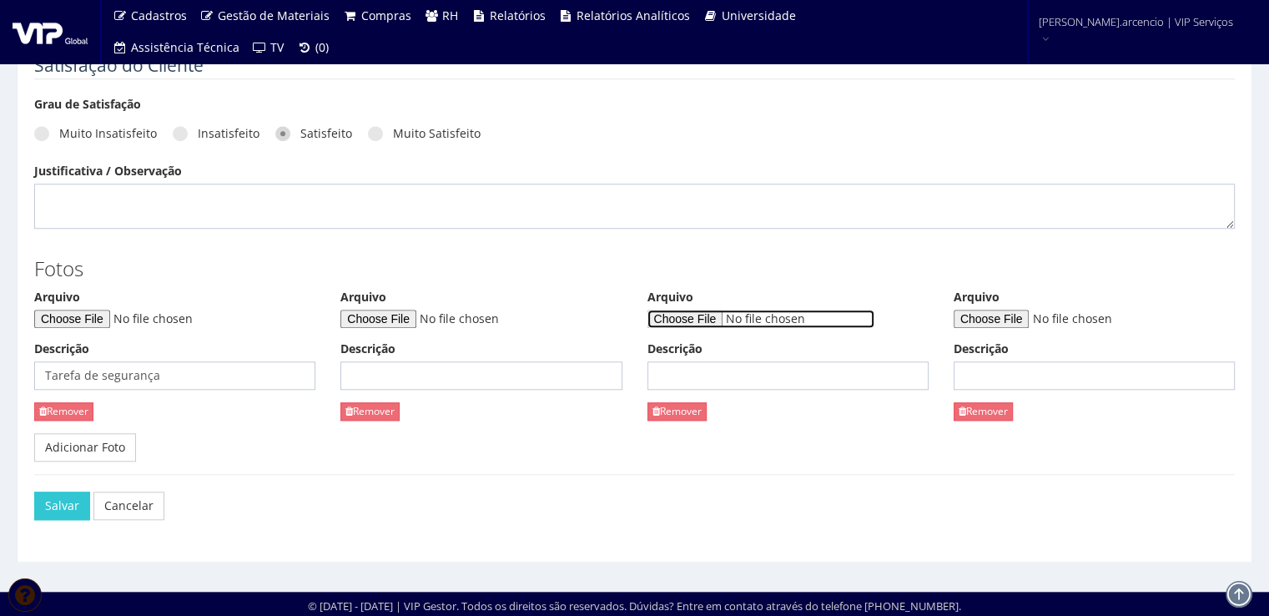
click at [711, 316] on input "Arquivo" at bounding box center [760, 318] width 227 height 18
type input "C:\fakepath\WhatsApp Image 2025-09-26 at 11.40.16.jpeg"
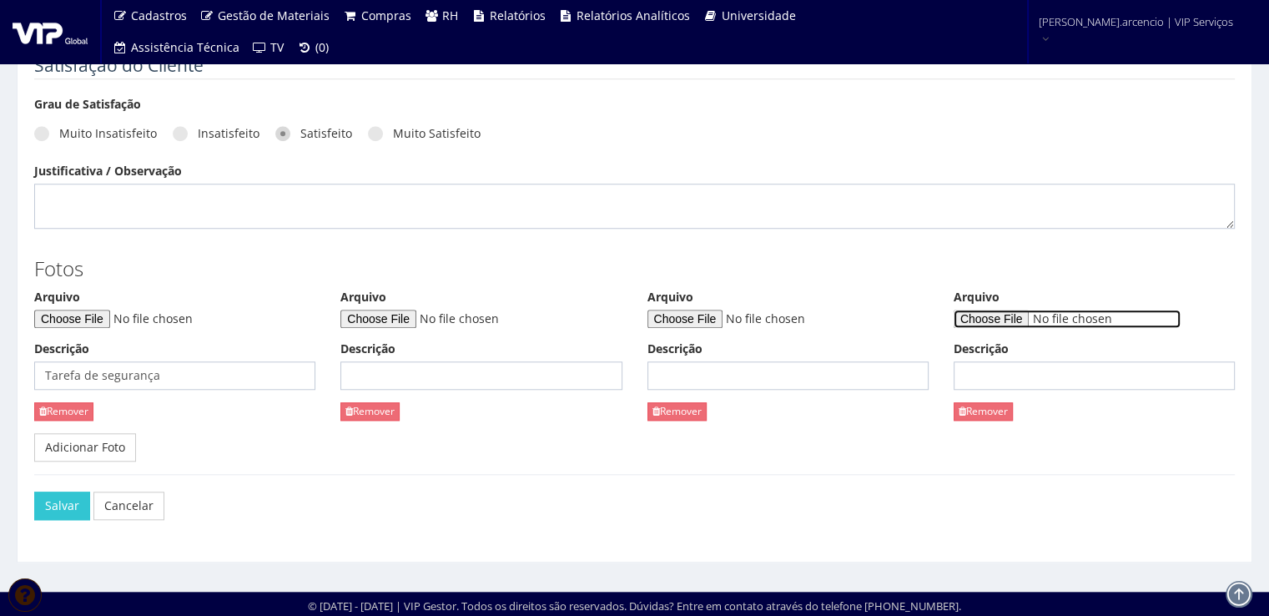
click at [997, 315] on input "Arquivo" at bounding box center [1066, 318] width 227 height 18
type input "C:\fakepath\WhatsApp Image 2025-09-26 at 11.40.16 (1).jpeg"
click at [63, 450] on link "Adicionar Foto" at bounding box center [85, 447] width 102 height 28
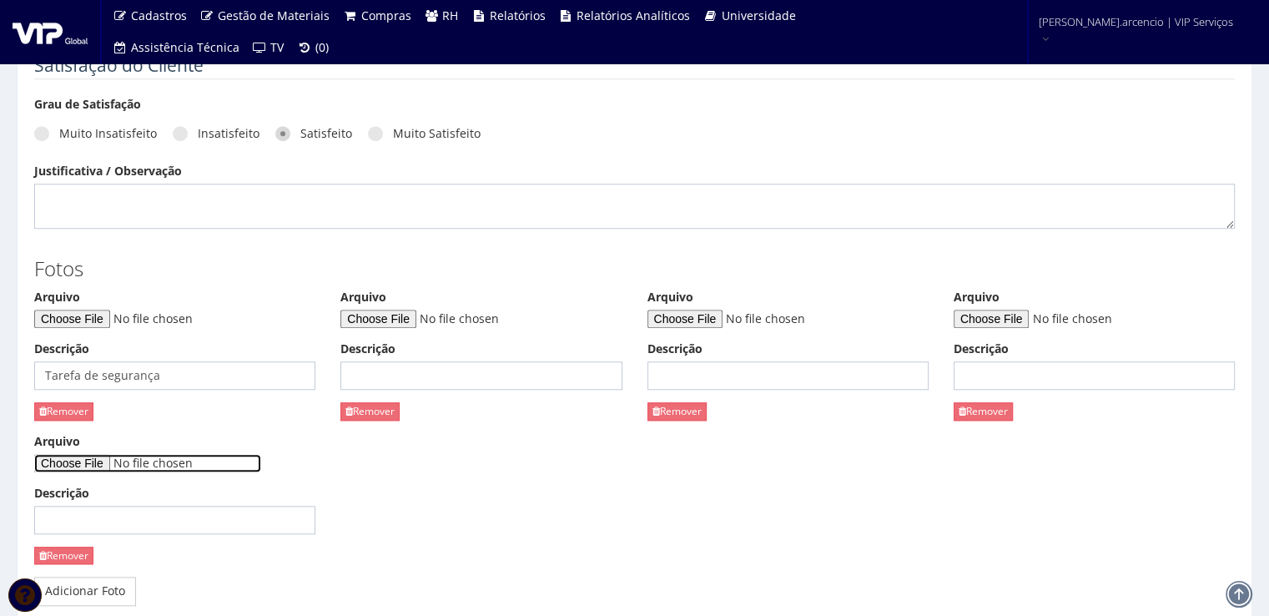
click at [84, 458] on input "Arquivo" at bounding box center [147, 463] width 227 height 18
type input "C:\fakepath\WhatsApp Image 2025-09-26 at 11.40.17.jpeg"
click at [87, 464] on input "Arquivo" at bounding box center [147, 463] width 227 height 18
click at [435, 485] on div "Arquivo Descrição Tarefa de segurança Remover Arquivo Descrição Remover Arquivo…" at bounding box center [634, 433] width 1225 height 289
click at [465, 369] on input "Descrição" at bounding box center [480, 375] width 281 height 28
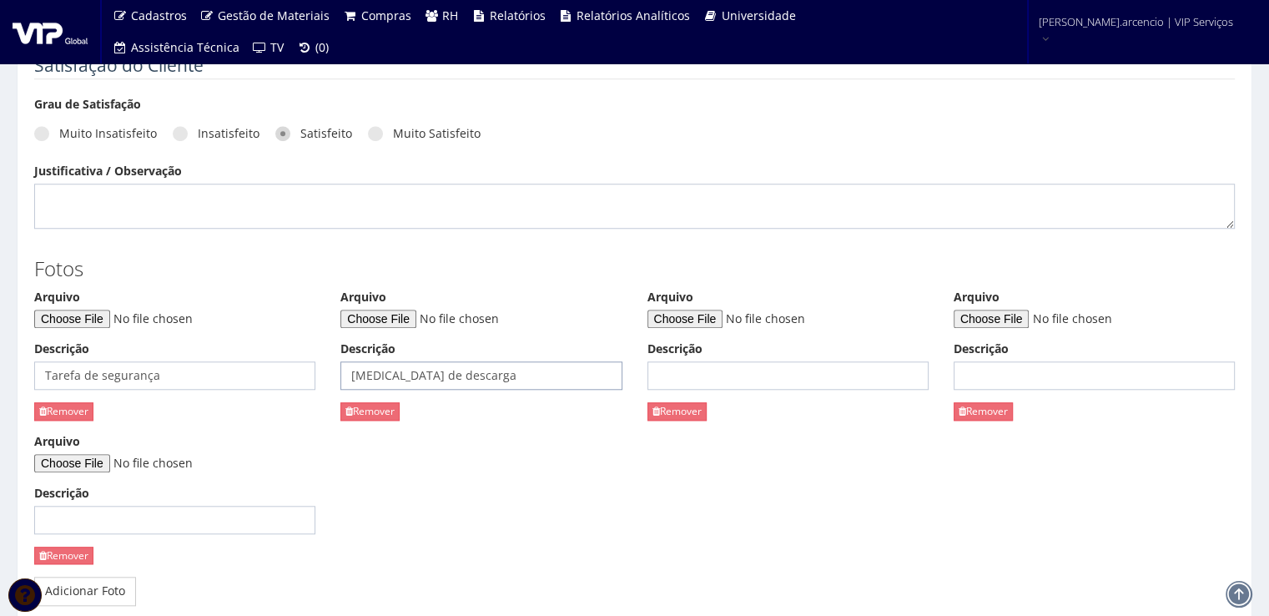
type input "Doca de descarga de lata"
click at [691, 368] on input "Descrição" at bounding box center [787, 375] width 281 height 28
type input "Despal"
click at [985, 381] on input "Descrição" at bounding box center [1093, 375] width 281 height 28
type input "Despal limpa e organizada."
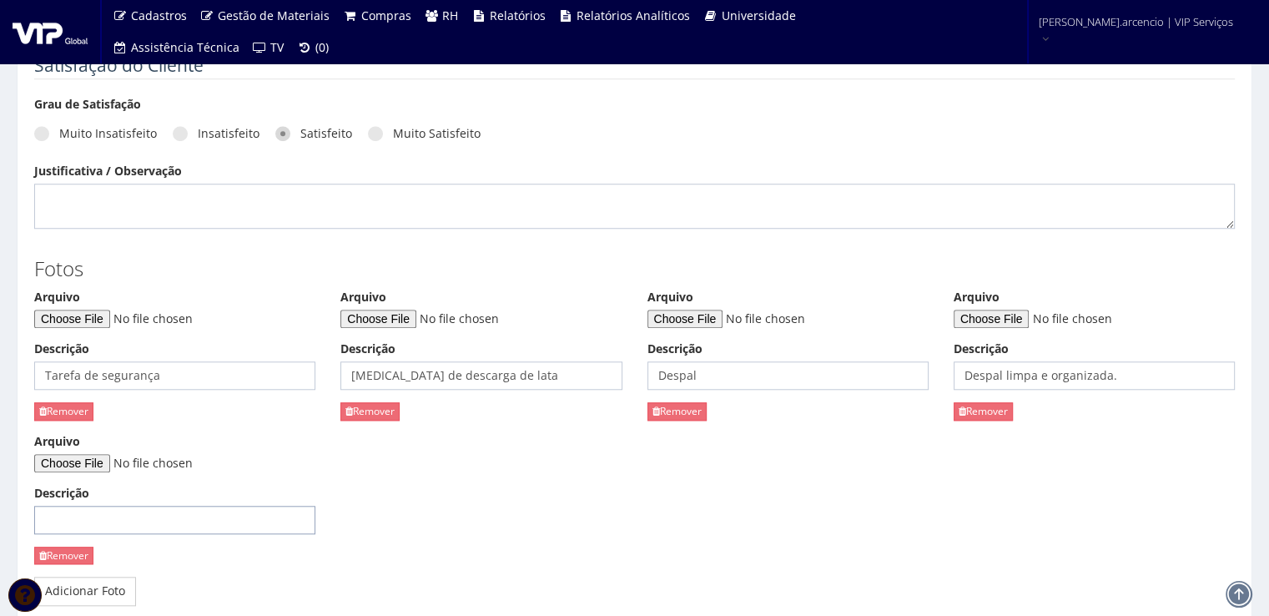
click at [164, 521] on input "Descrição" at bounding box center [174, 519] width 281 height 28
click at [110, 516] on input "Descrição" at bounding box center [174, 519] width 281 height 28
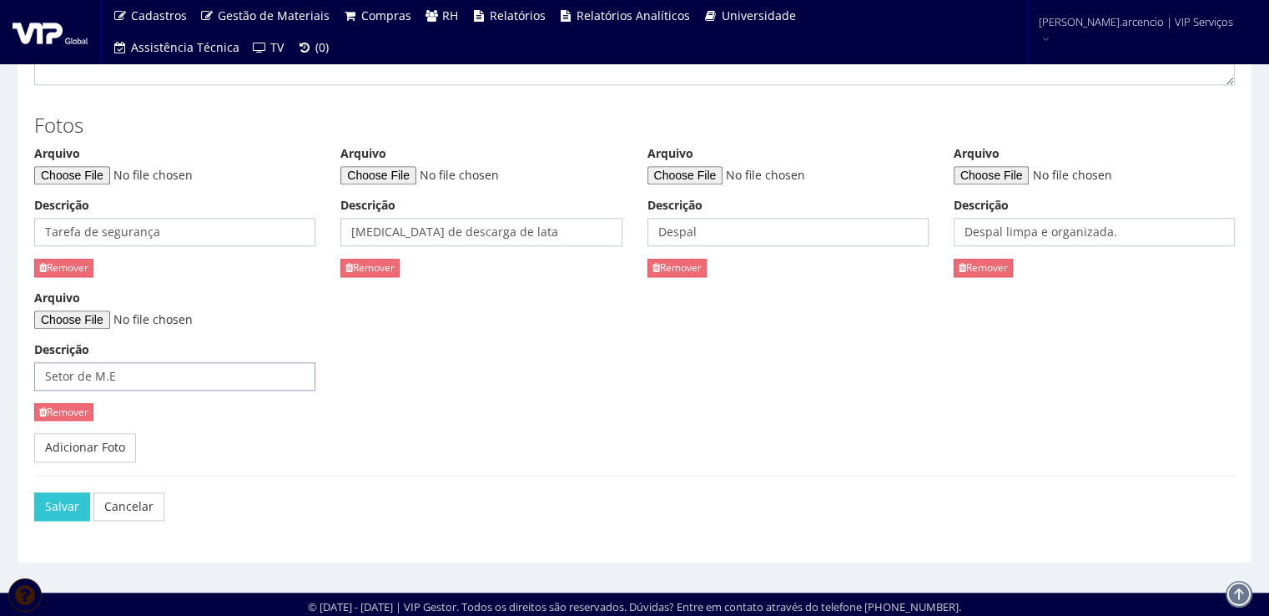
scroll to position [1569, 0]
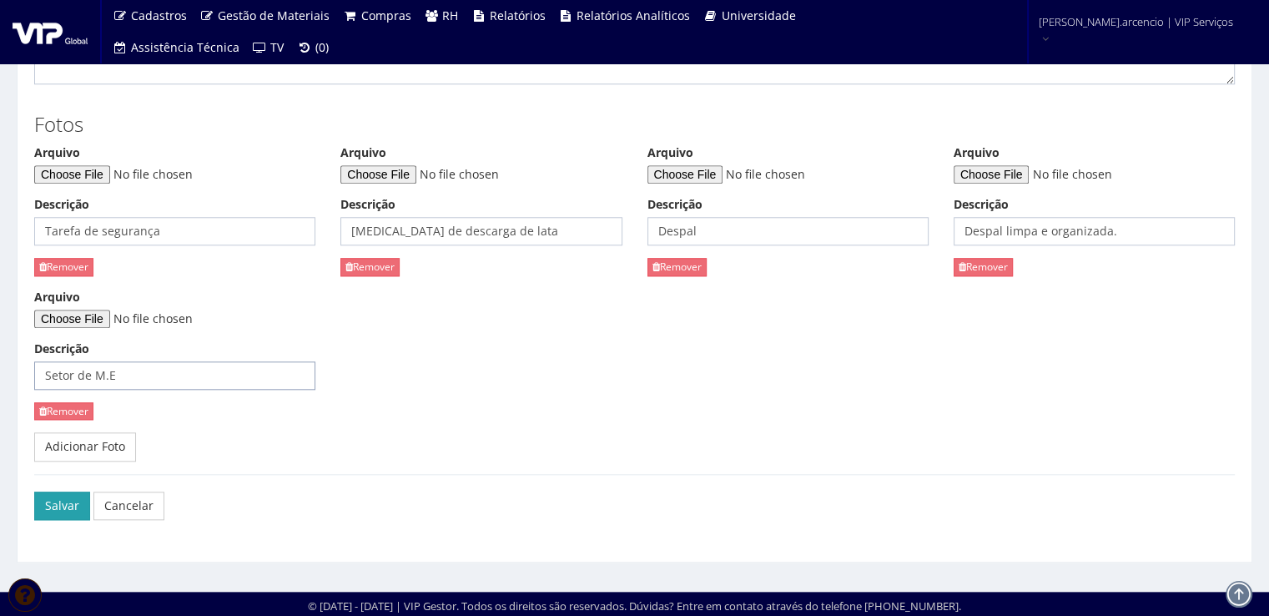
type input "Setor de M.E"
click at [53, 505] on button "Salvar" at bounding box center [62, 505] width 56 height 28
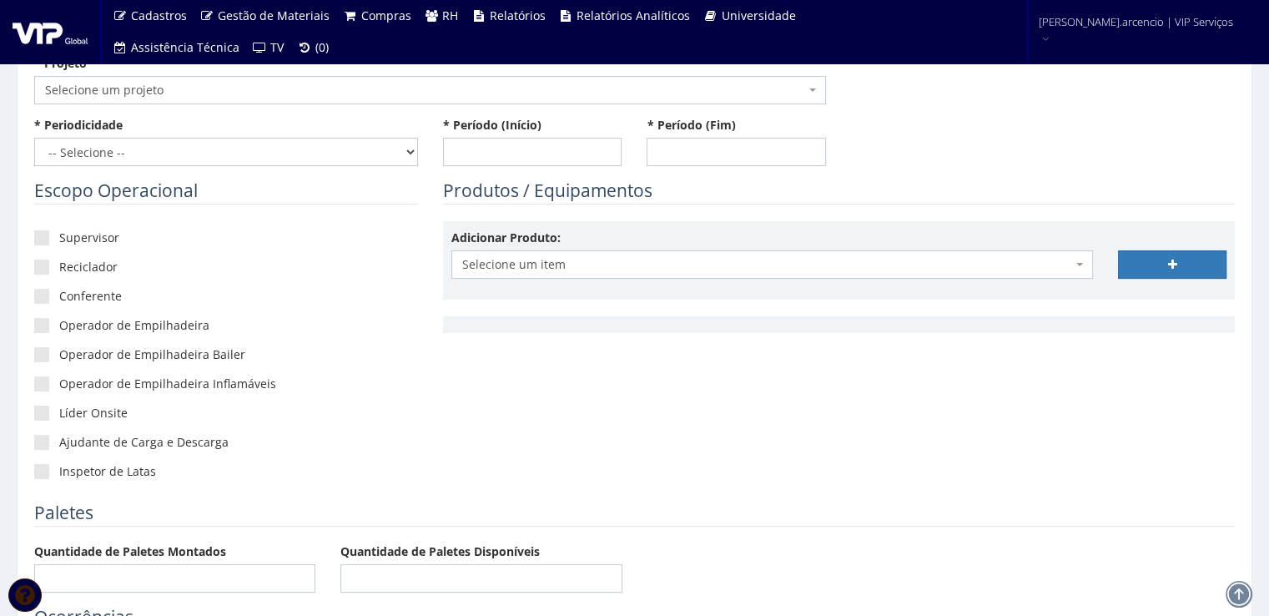
scroll to position [200, 0]
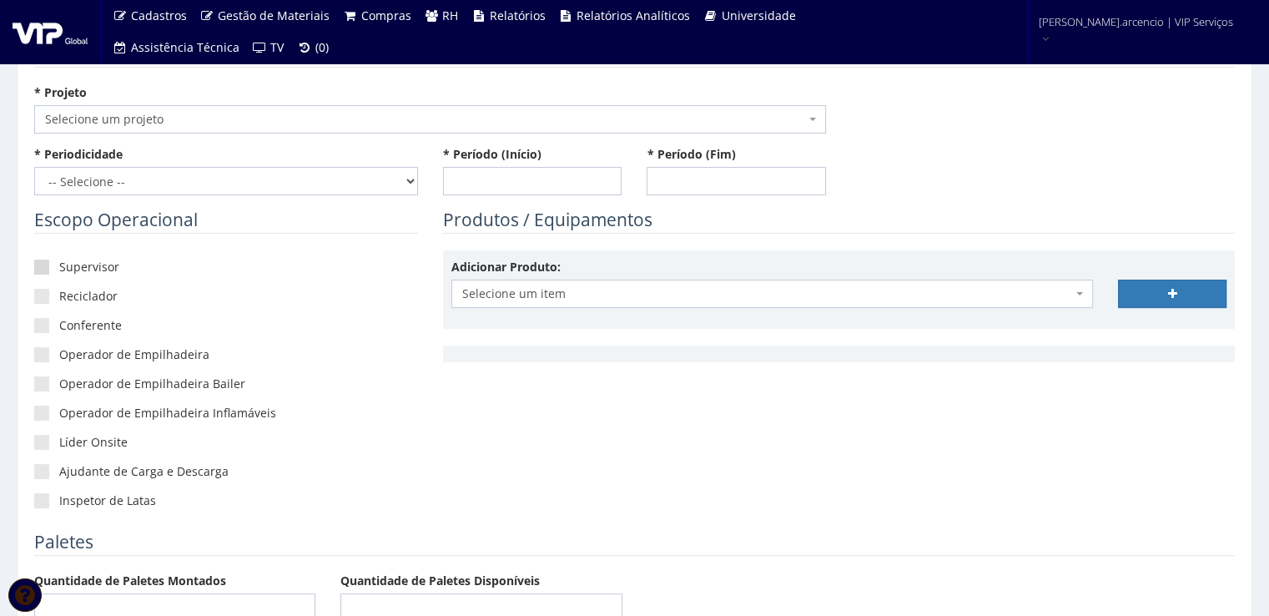
click at [40, 268] on span at bounding box center [41, 266] width 15 height 15
click at [59, 268] on input"] "Supervisor" at bounding box center [64, 267] width 11 height 11
checkbox input"] "true"
click at [39, 298] on span at bounding box center [41, 296] width 15 height 15
click at [59, 298] on input"] "Reciclador" at bounding box center [64, 296] width 11 height 11
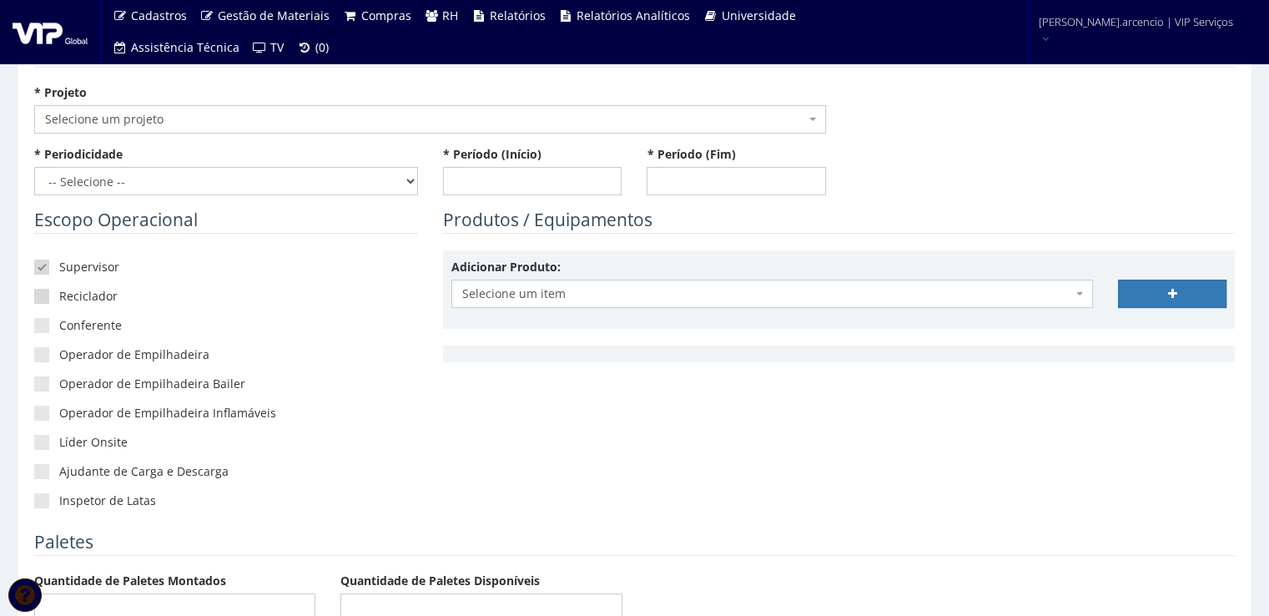
checkbox input"] "true"
click at [49, 327] on label "Conferente" at bounding box center [226, 325] width 384 height 17
click at [59, 327] on input"] "Conferente" at bounding box center [64, 325] width 11 height 11
checkbox input"] "true"
click at [37, 438] on span at bounding box center [41, 442] width 15 height 15
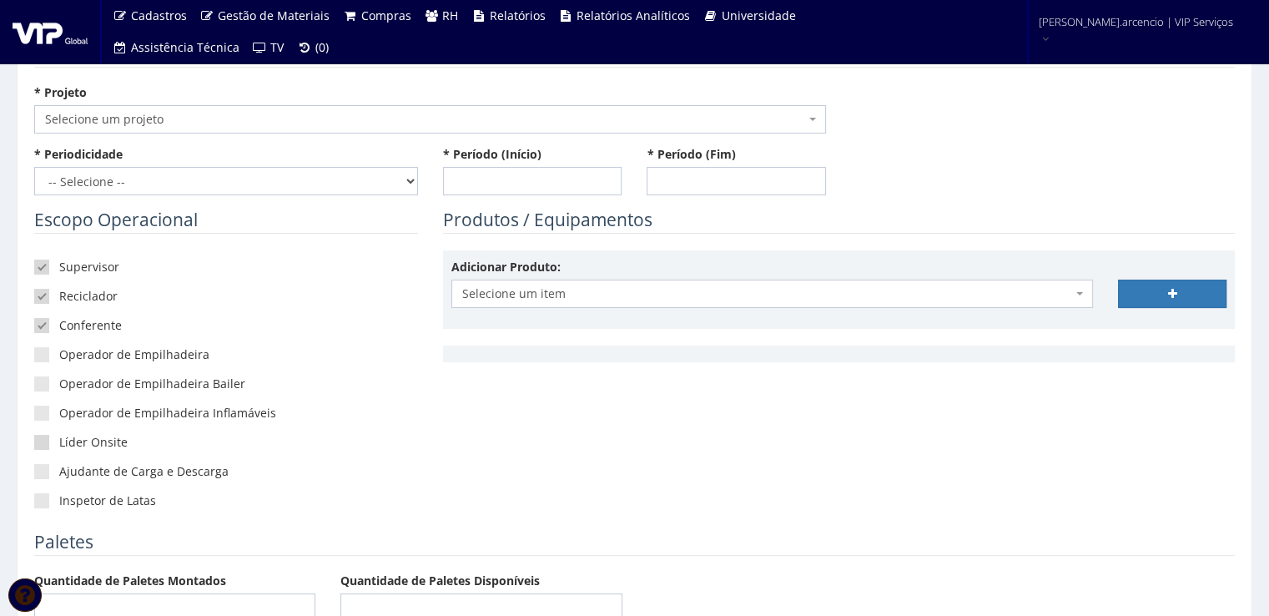
click at [59, 438] on input"] "Líder Onsite" at bounding box center [64, 442] width 11 height 11
checkbox input"] "true"
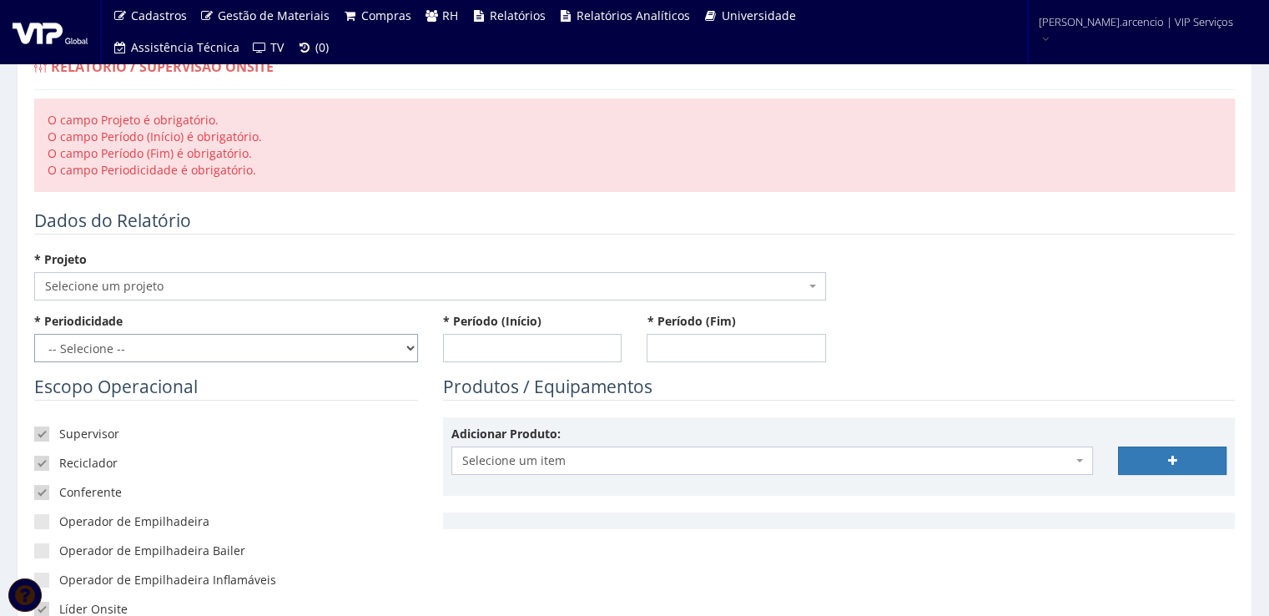
drag, startPoint x: 408, startPoint y: 353, endPoint x: 363, endPoint y: 350, distance: 45.1
click at [408, 353] on select "-- Selecione -- Extraordinário Semanal" at bounding box center [226, 348] width 384 height 28
select select "1"
click at [34, 334] on select "-- Selecione -- Extraordinário Semanal" at bounding box center [226, 348] width 384 height 28
click at [815, 285] on b at bounding box center [812, 285] width 7 height 3
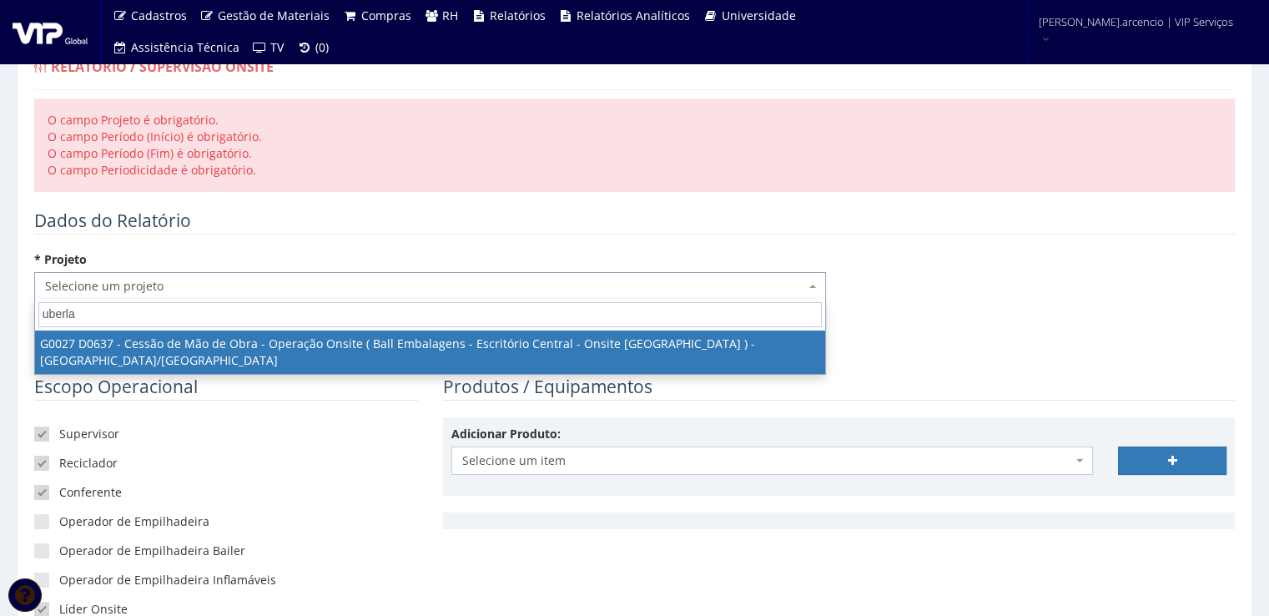
type input "uberla"
select select "27"
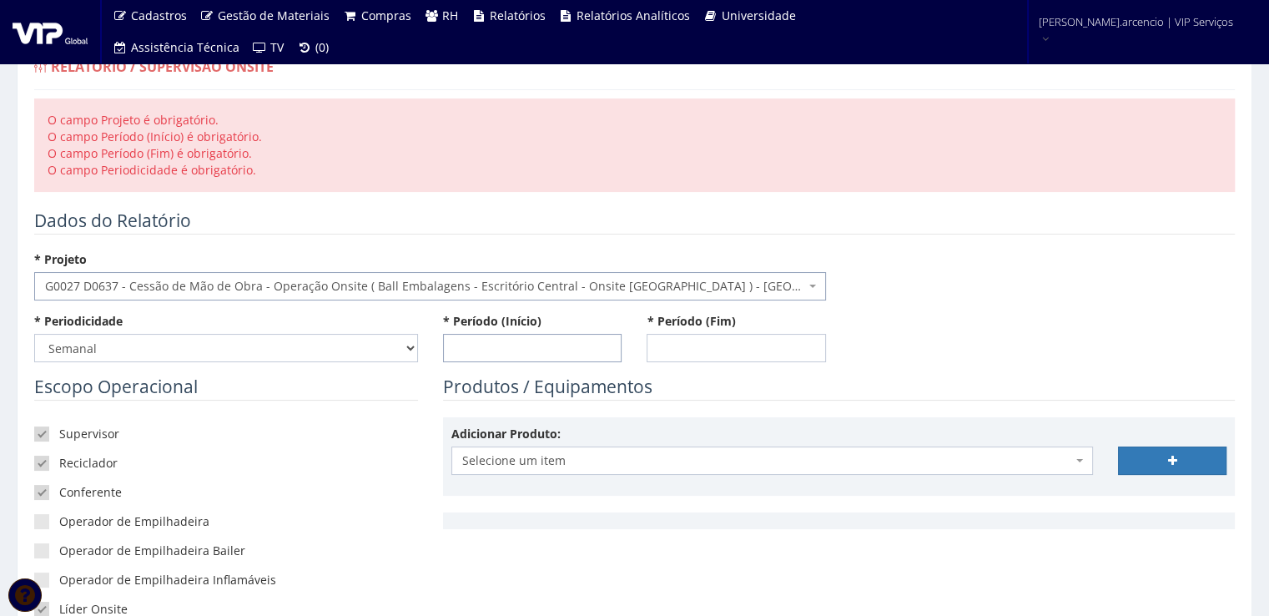
click at [474, 341] on input "* Período (Início)" at bounding box center [532, 348] width 179 height 28
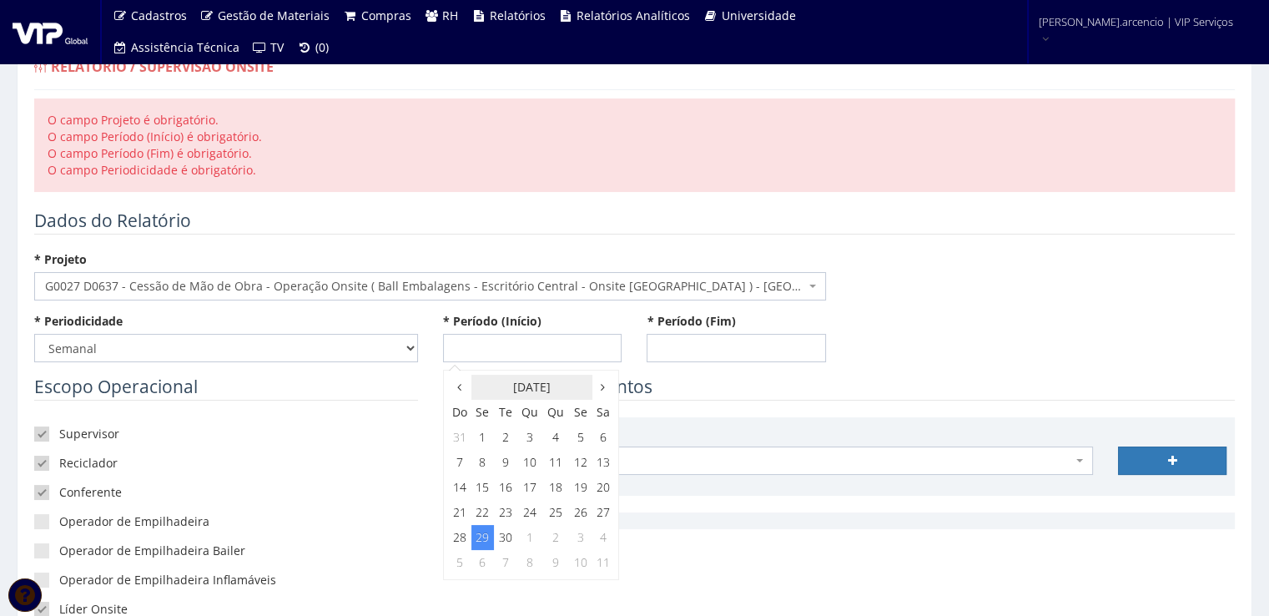
drag, startPoint x: 457, startPoint y: 384, endPoint x: 510, endPoint y: 386, distance: 52.6
click at [457, 384] on icon at bounding box center [459, 387] width 4 height 12
click at [603, 390] on icon at bounding box center [603, 387] width 4 height 12
click at [604, 495] on td "20" at bounding box center [603, 487] width 22 height 25
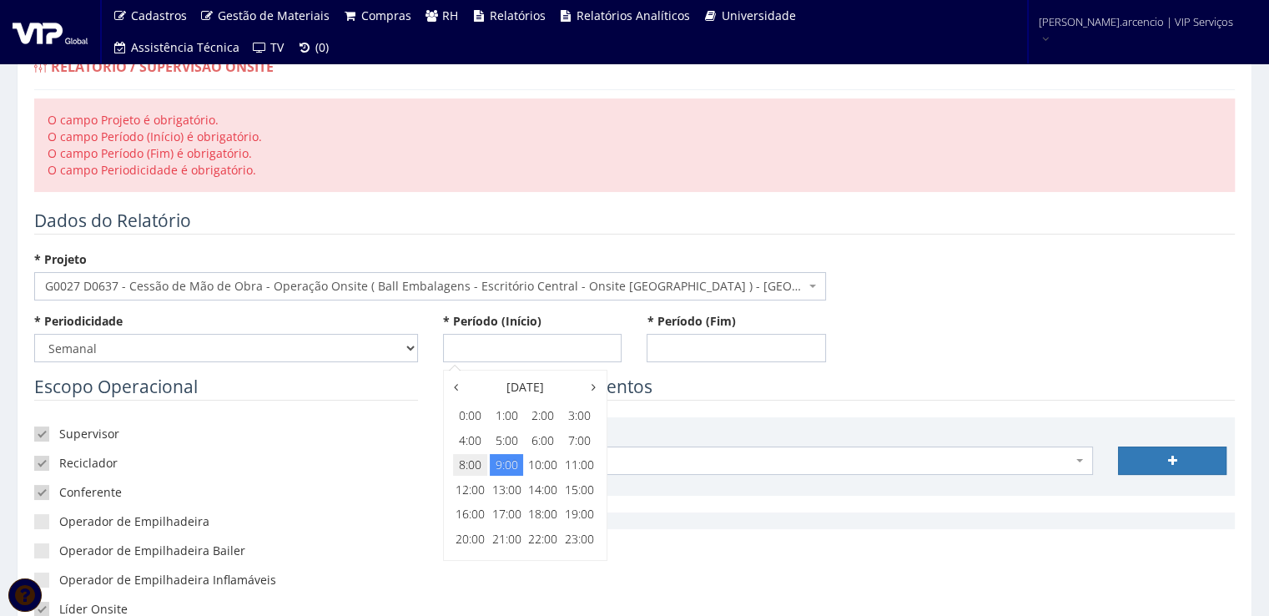
click at [468, 465] on span "8:00" at bounding box center [469, 465] width 33 height 22
click at [474, 421] on span "8:00" at bounding box center [469, 416] width 33 height 22
type input "20/09/2025 08:00"
click at [676, 358] on input "* Período (Fim)" at bounding box center [735, 348] width 179 height 28
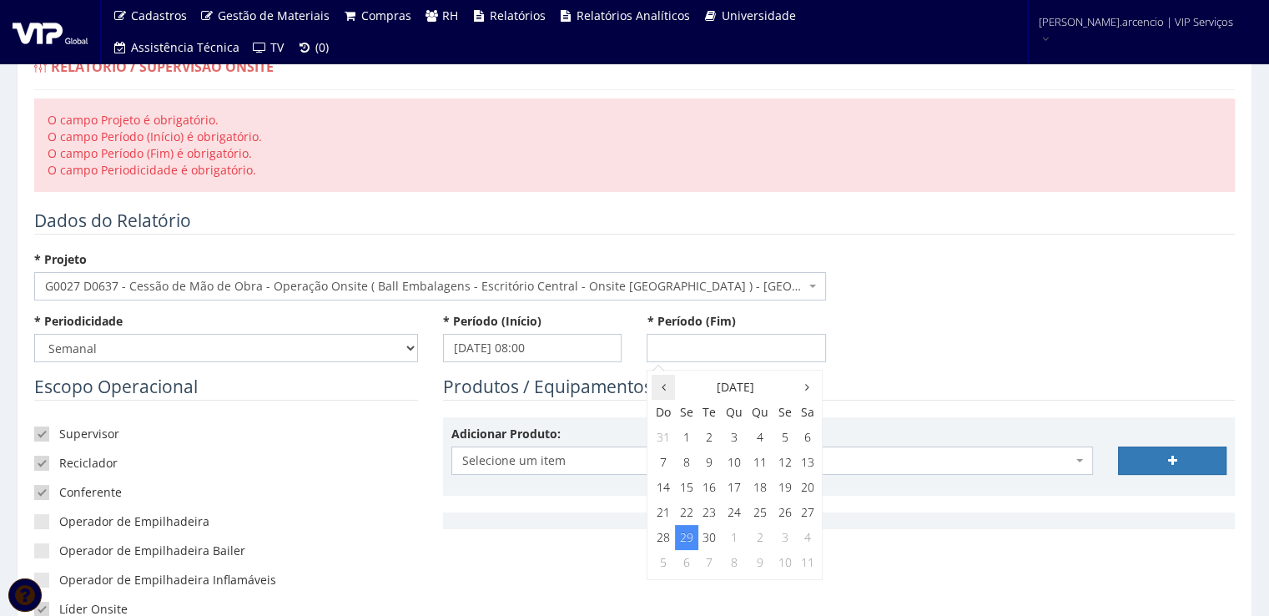
click at [666, 388] on th at bounding box center [662, 386] width 23 height 25
click at [802, 390] on th at bounding box center [807, 386] width 22 height 25
click at [792, 521] on td "26" at bounding box center [784, 512] width 23 height 25
click at [784, 533] on span "23:00" at bounding box center [783, 539] width 33 height 22
click at [791, 468] on span "23:55" at bounding box center [783, 465] width 33 height 22
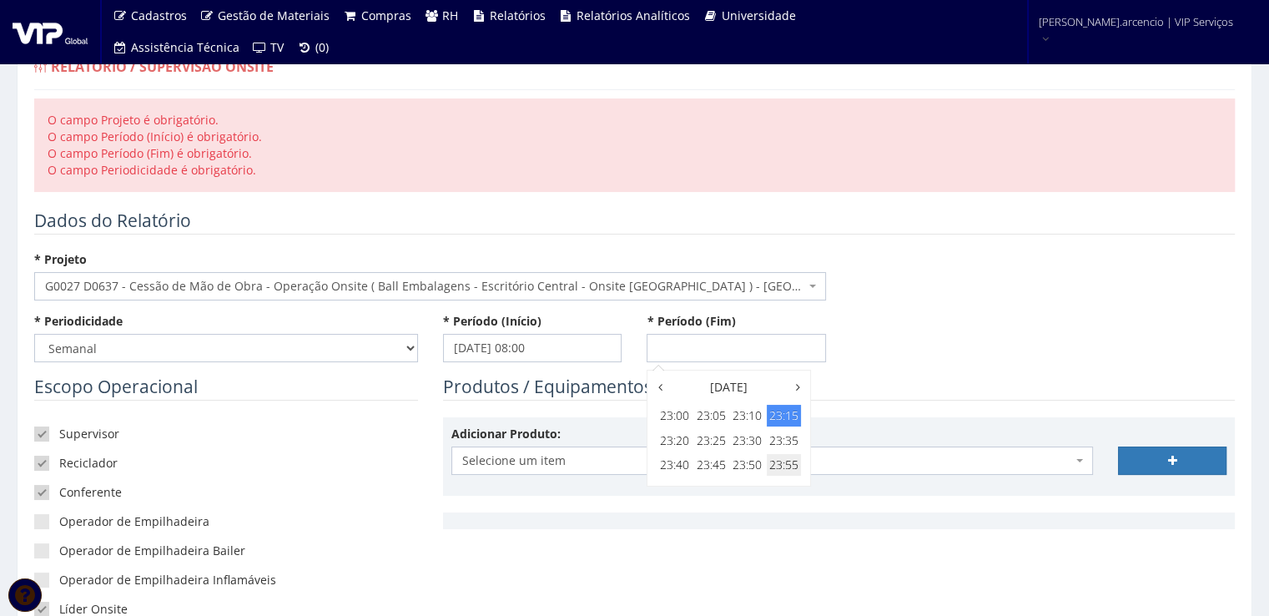
type input "26/09/2025 23:55"
click at [897, 354] on div "* Periodicidade -- Selecione -- Extraordinário Semanal * Período (Início) 20/09…" at bounding box center [634, 344] width 1225 height 62
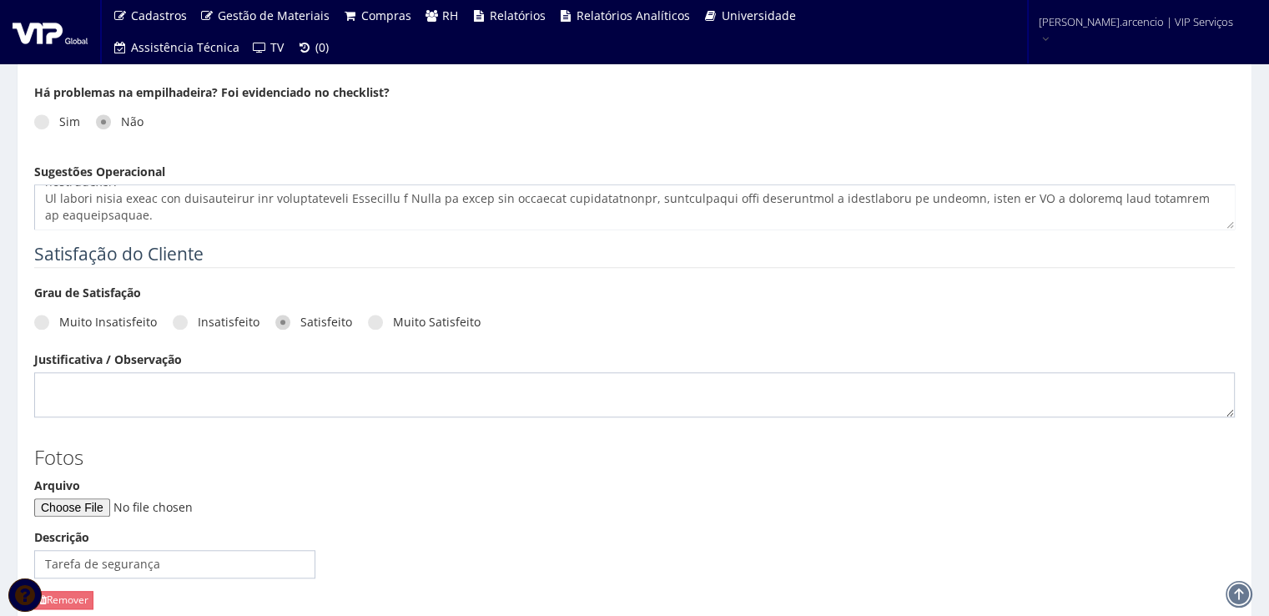
scroll to position [1535, 0]
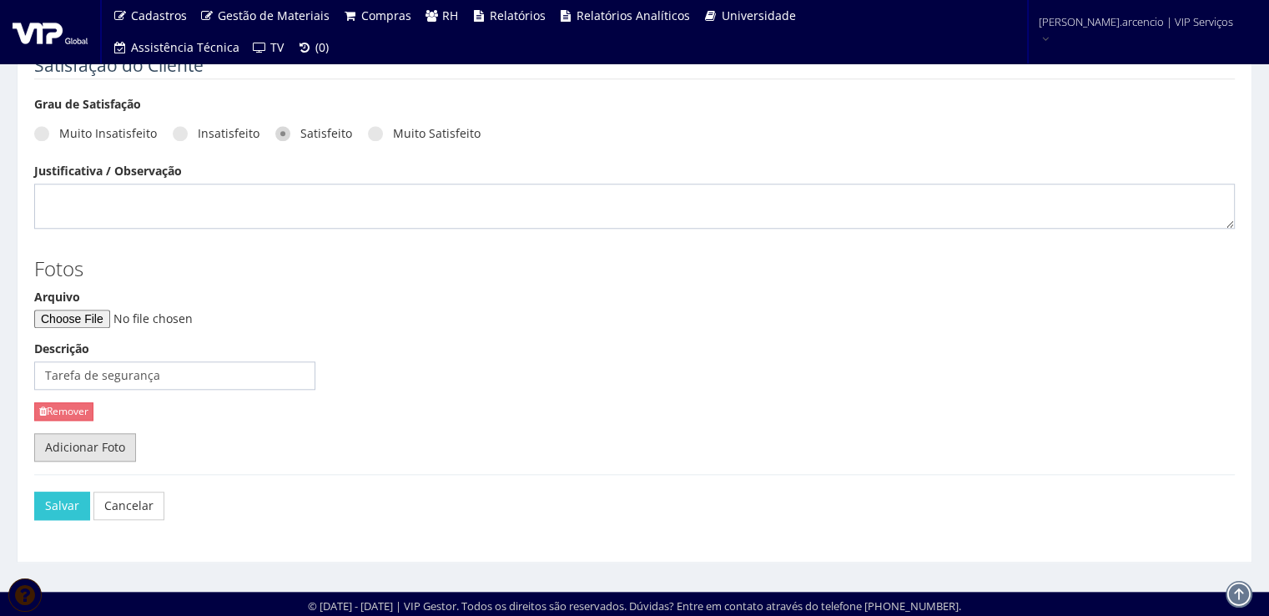
click at [90, 441] on link "Adicionar Foto" at bounding box center [85, 447] width 102 height 28
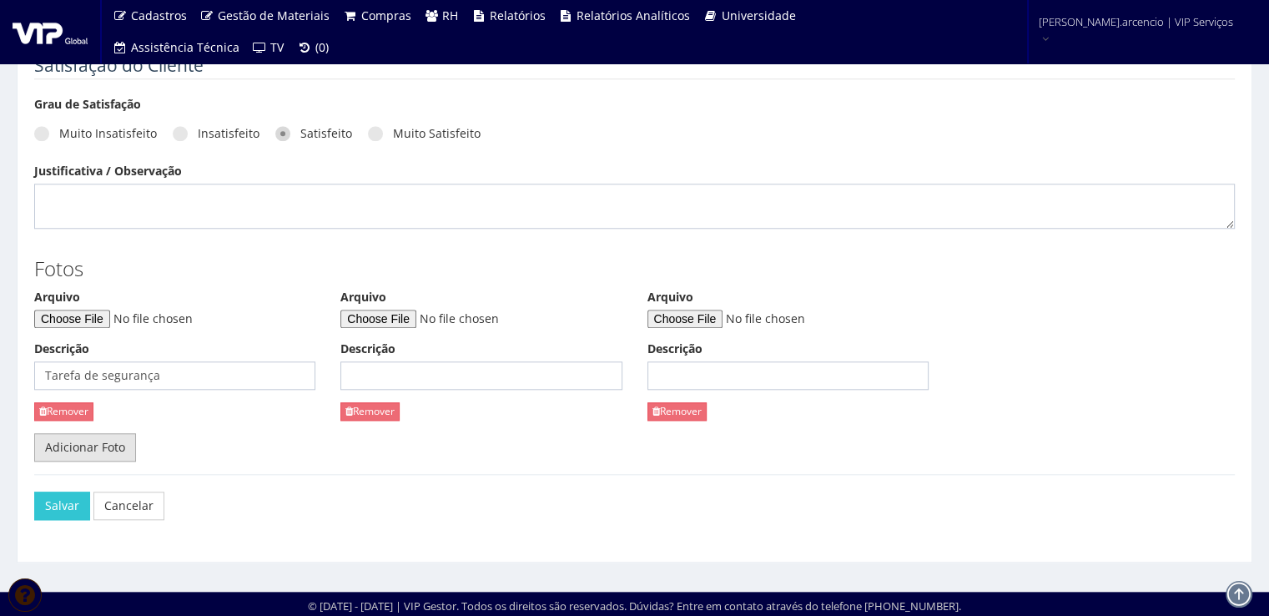
click at [90, 441] on link "Adicionar Foto" at bounding box center [85, 447] width 102 height 28
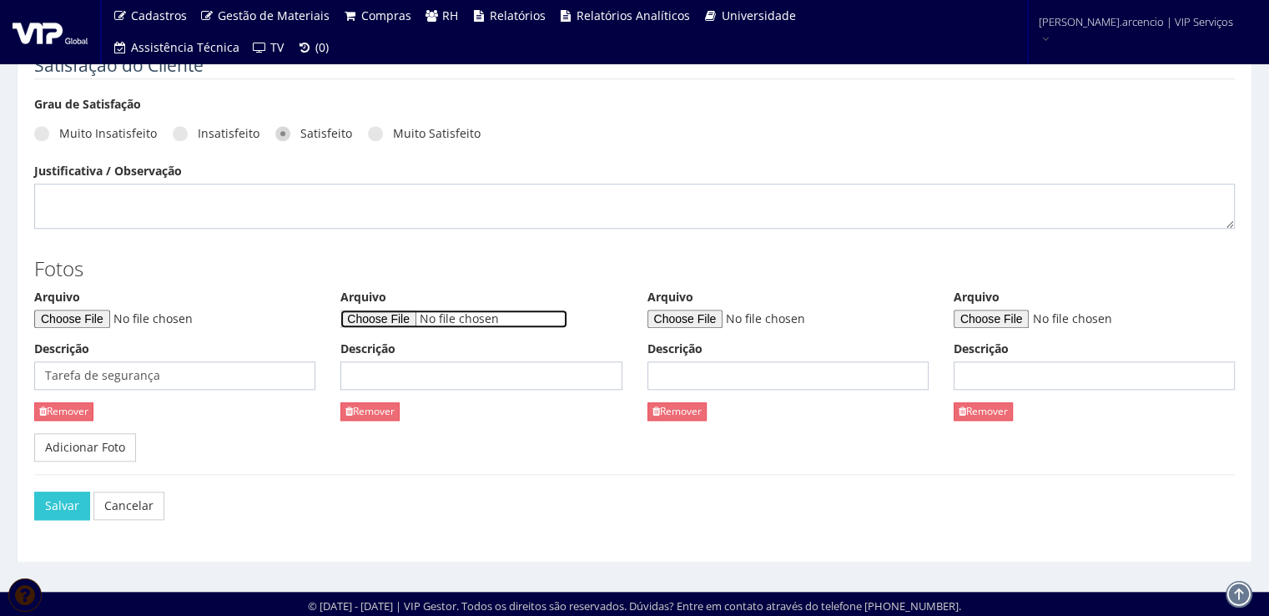
click at [399, 316] on input "Arquivo" at bounding box center [453, 318] width 227 height 18
type input "C:\fakepath\WhatsApp Image 2025-09-26 at 11.40.15.jpeg"
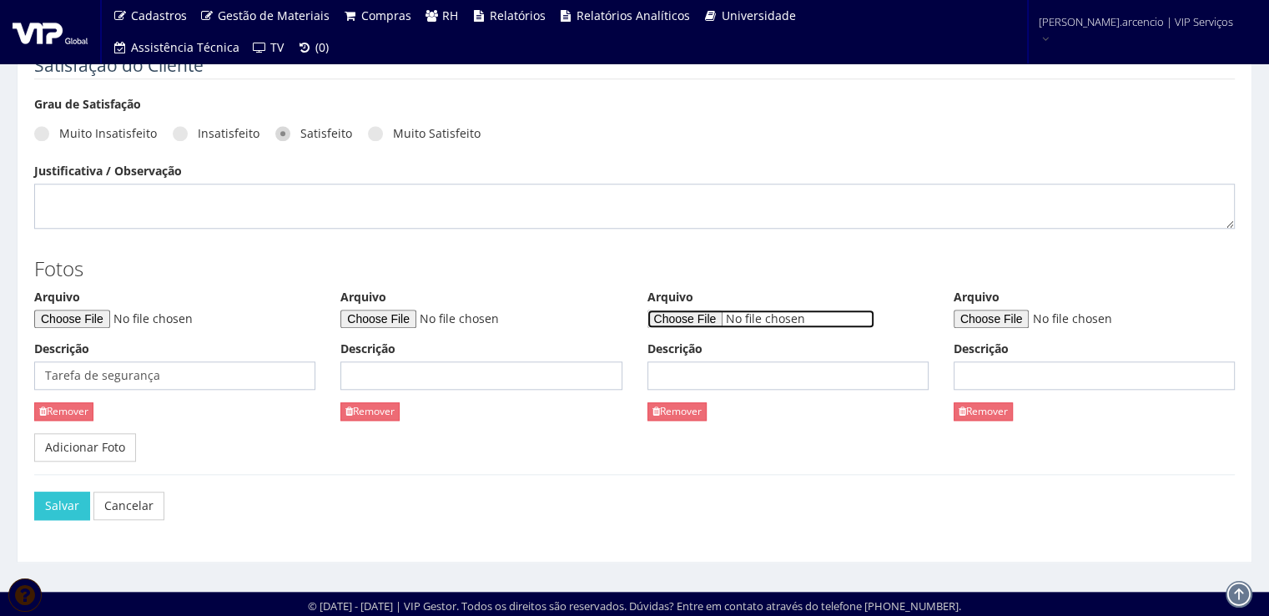
click at [681, 314] on input "Arquivo" at bounding box center [760, 318] width 227 height 18
type input "C:\fakepath\WhatsApp Image 2025-09-26 at 11.40.16.jpeg"
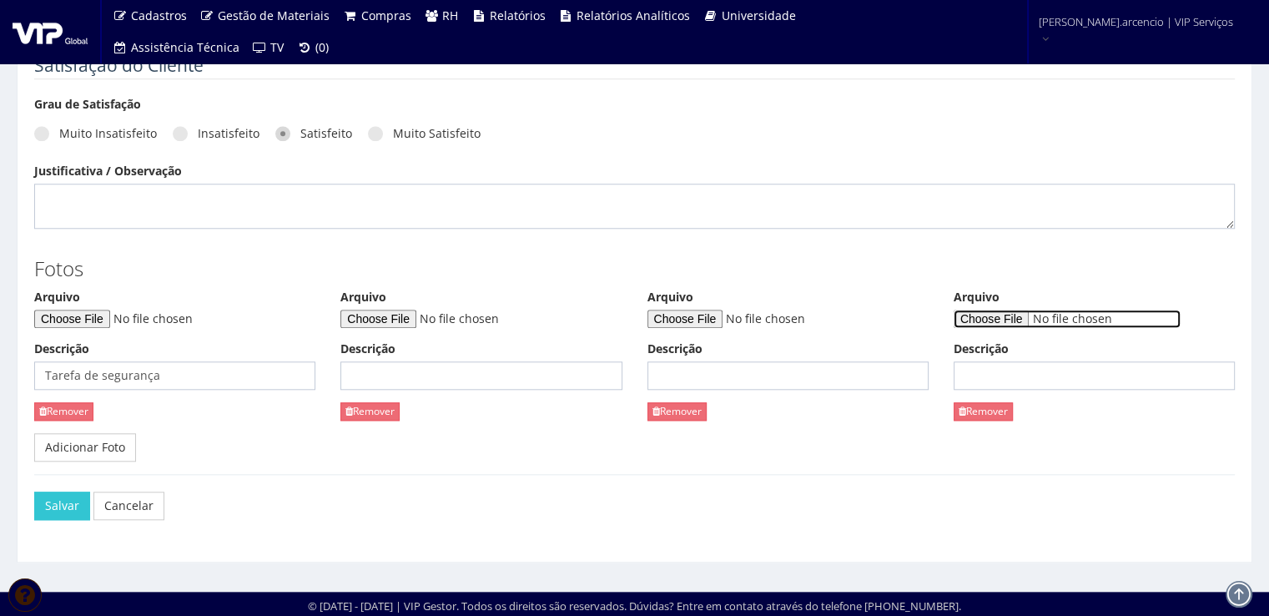
click at [968, 320] on input "Arquivo" at bounding box center [1066, 318] width 227 height 18
type input "C:\fakepath\WhatsApp Image 2025-09-26 at 11.40.16 (1).jpeg"
click at [102, 450] on link "Adicionar Foto" at bounding box center [85, 447] width 102 height 28
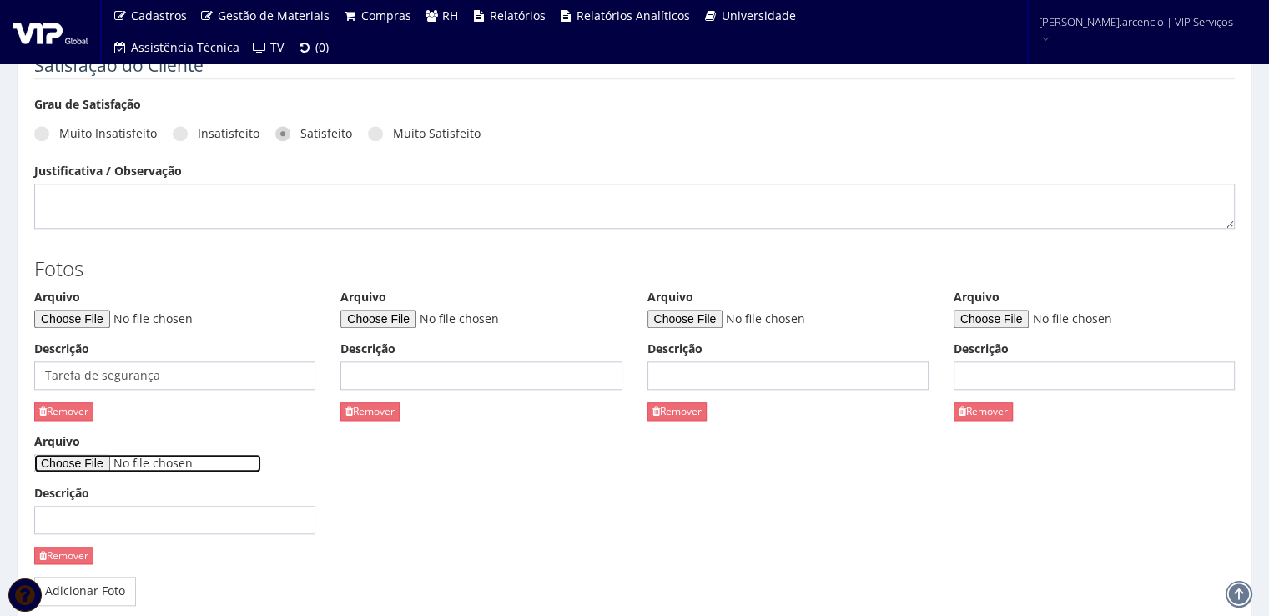
click at [95, 460] on input "Arquivo" at bounding box center [147, 463] width 227 height 18
type input "C:\fakepath\WhatsApp Image 2025-09-26 at 11.40.17.jpeg"
click at [384, 374] on input "Descrição" at bounding box center [480, 375] width 281 height 28
type input "Doca de descarga de lata"
click at [671, 377] on input "Descrição" at bounding box center [787, 375] width 281 height 28
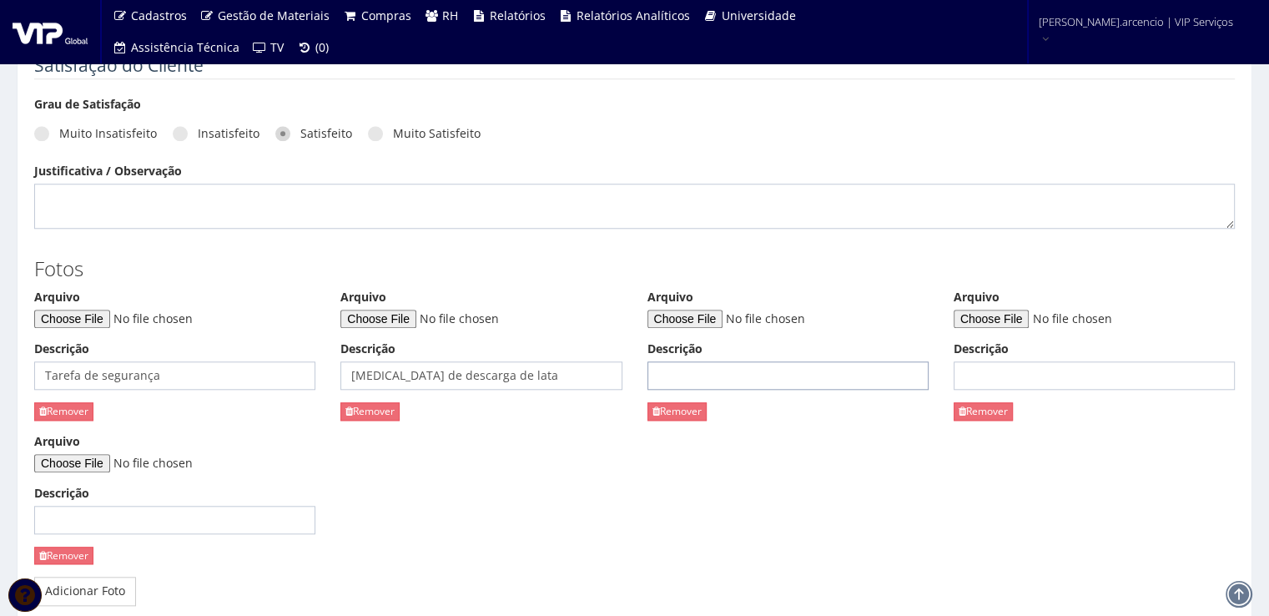
type input "Despal"
click at [974, 378] on input "Descrição" at bounding box center [1093, 375] width 281 height 28
type input "Despal limpa e organizada."
click at [105, 512] on input "Descrição" at bounding box center [174, 519] width 281 height 28
type input "Setor de M.E"
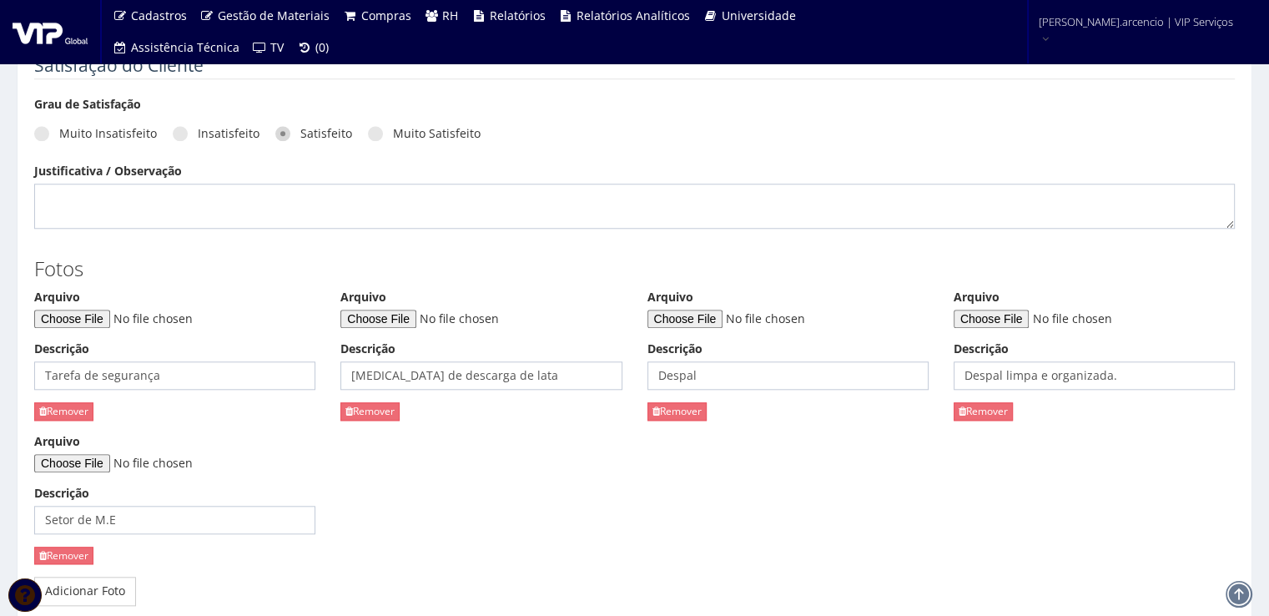
click at [505, 495] on div "Arquivo Descrição Tarefa de segurança Remover Arquivo Descrição Doca de descarg…" at bounding box center [634, 433] width 1225 height 289
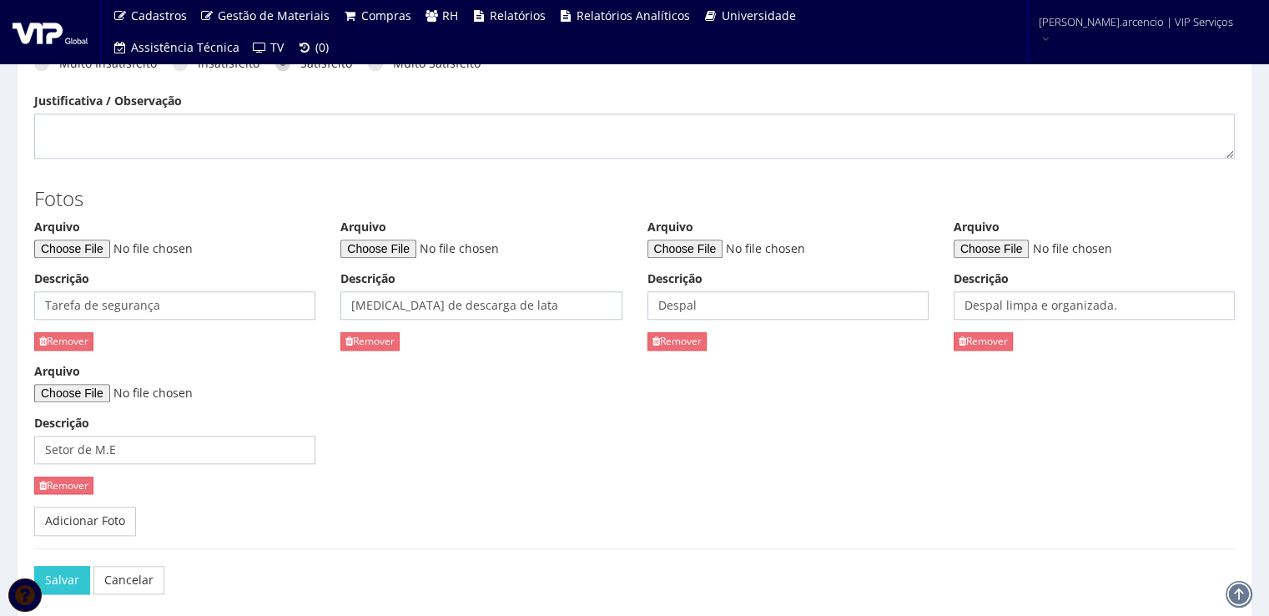
scroll to position [1679, 0]
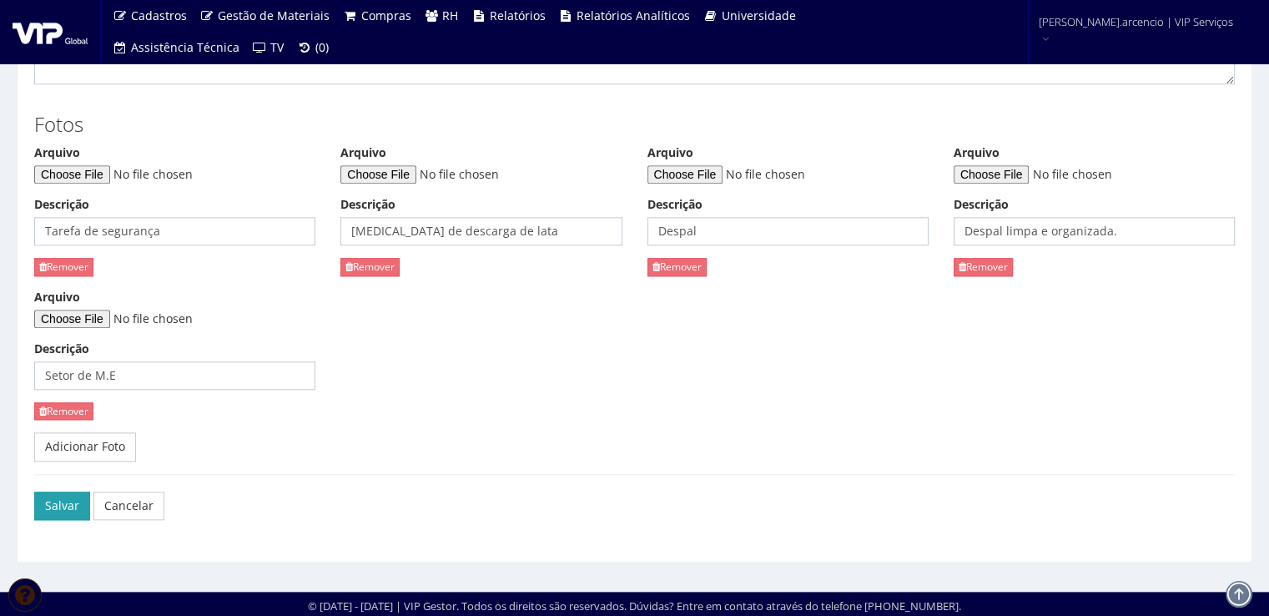
click at [77, 500] on button "Salvar" at bounding box center [62, 505] width 56 height 28
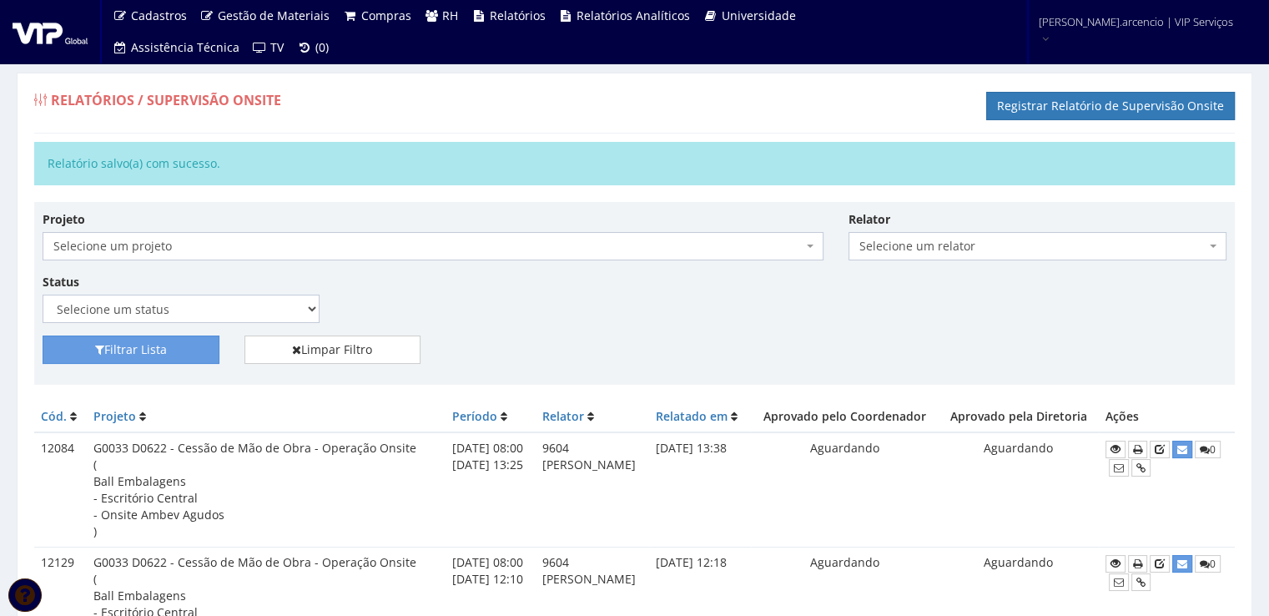
click at [48, 36] on img at bounding box center [50, 31] width 75 height 25
